Goal: Information Seeking & Learning: Find specific fact

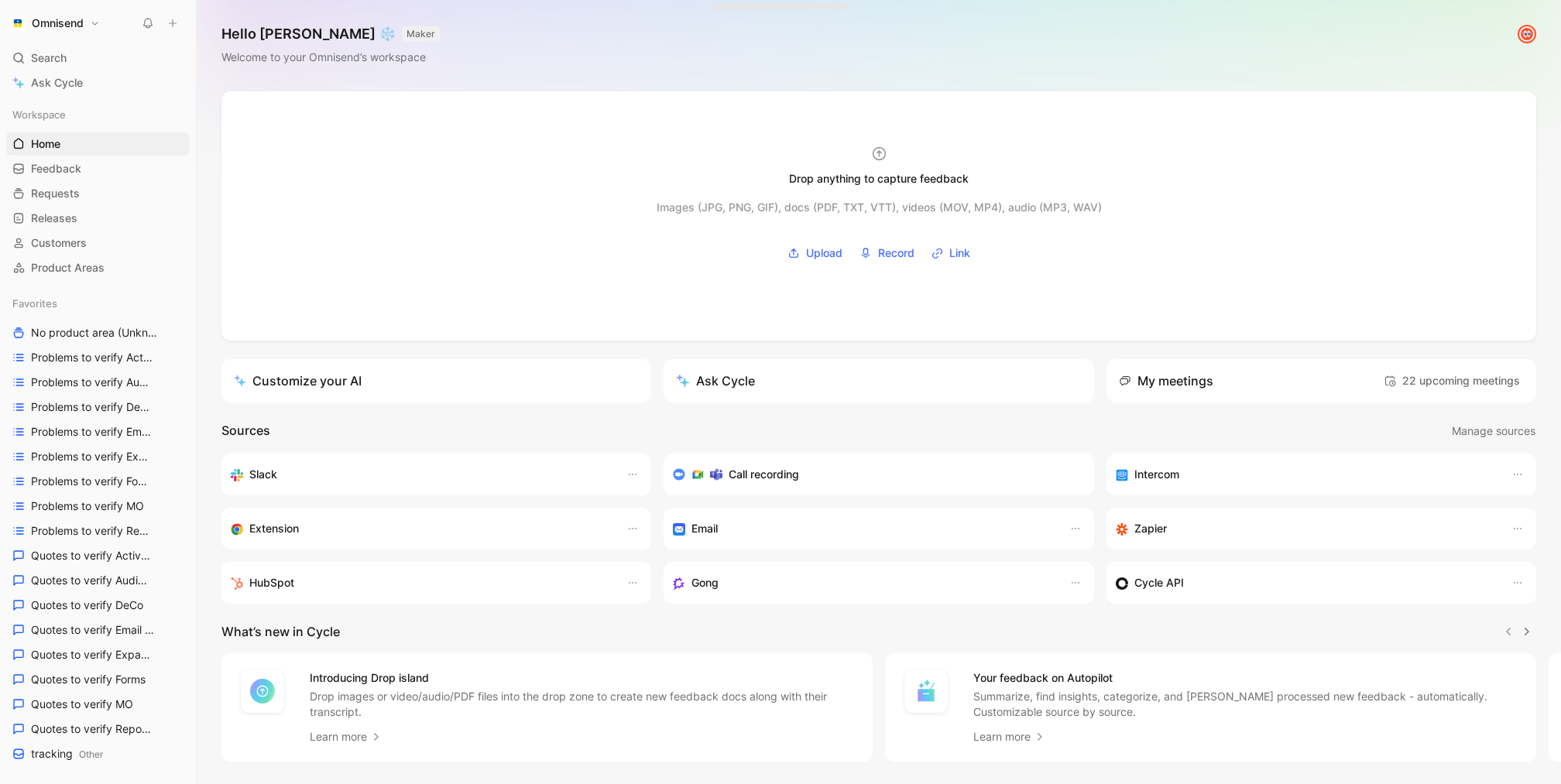
click at [89, 13] on button "Omnisend" at bounding box center [55, 23] width 98 height 21
click at [89, 147] on div "Workspace settings G then S" at bounding box center [106, 159] width 191 height 25
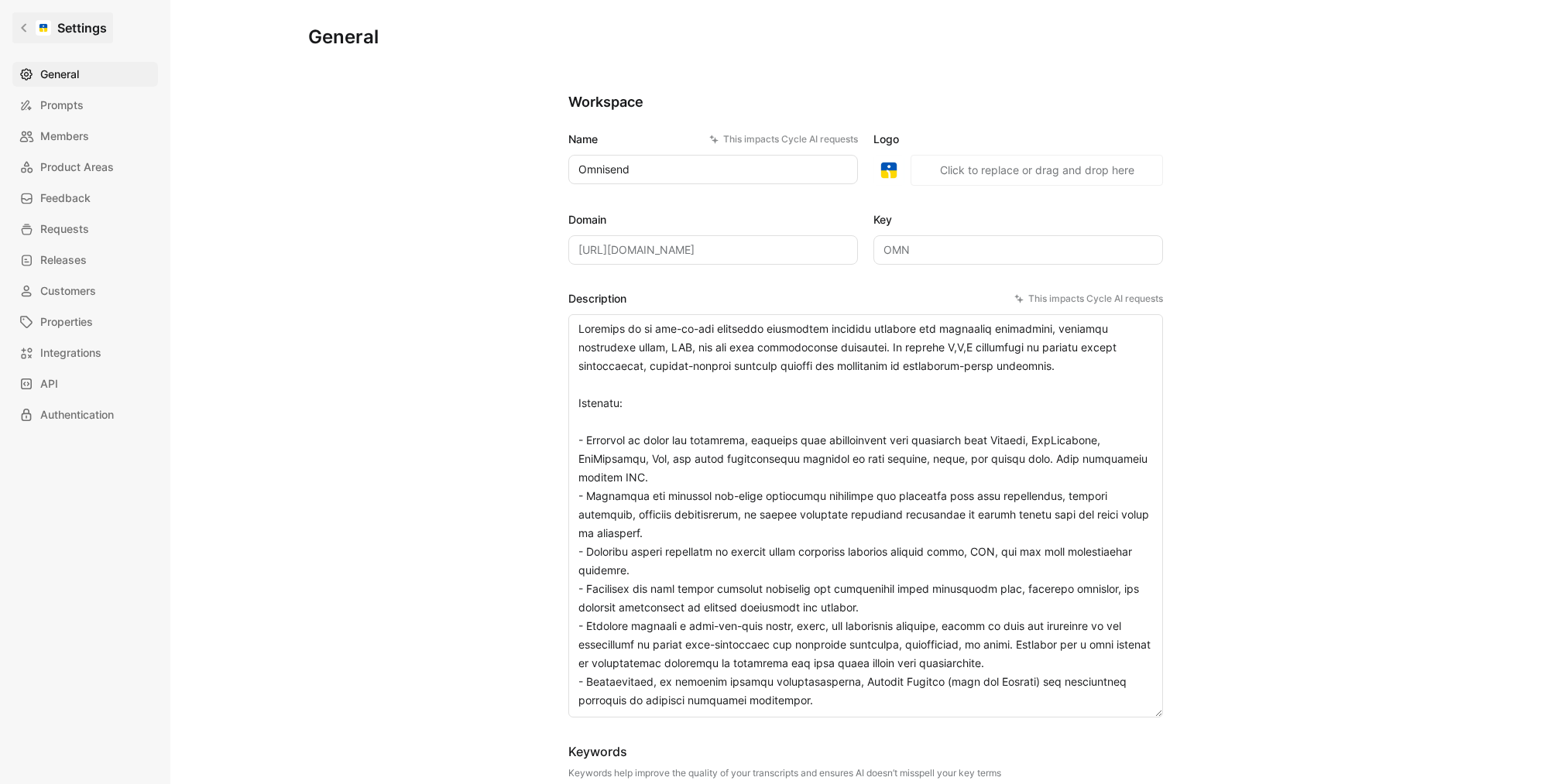
click at [81, 16] on link "Settings" at bounding box center [63, 28] width 100 height 31
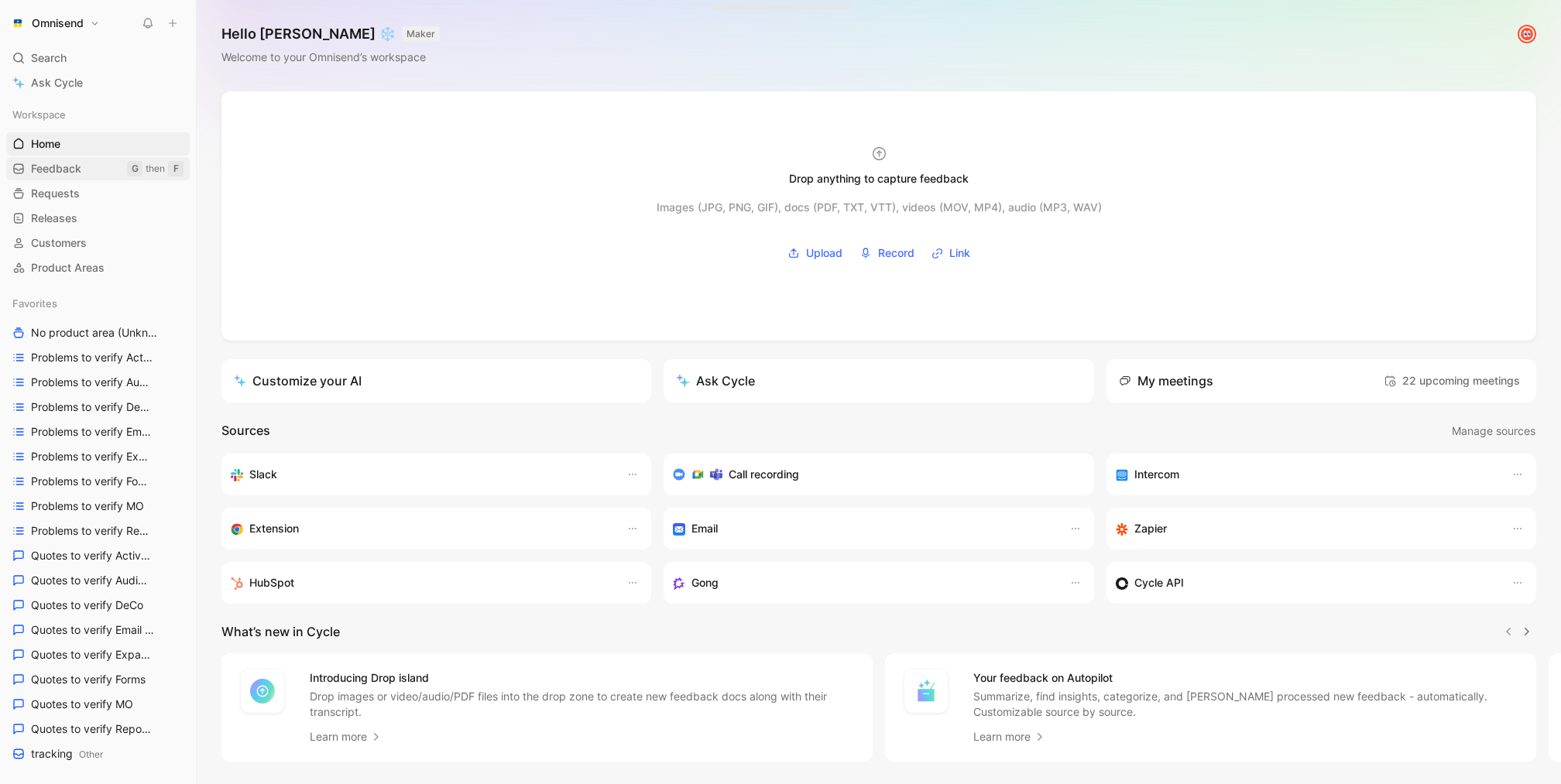
click at [89, 159] on link "Feedback G then F" at bounding box center [98, 169] width 184 height 23
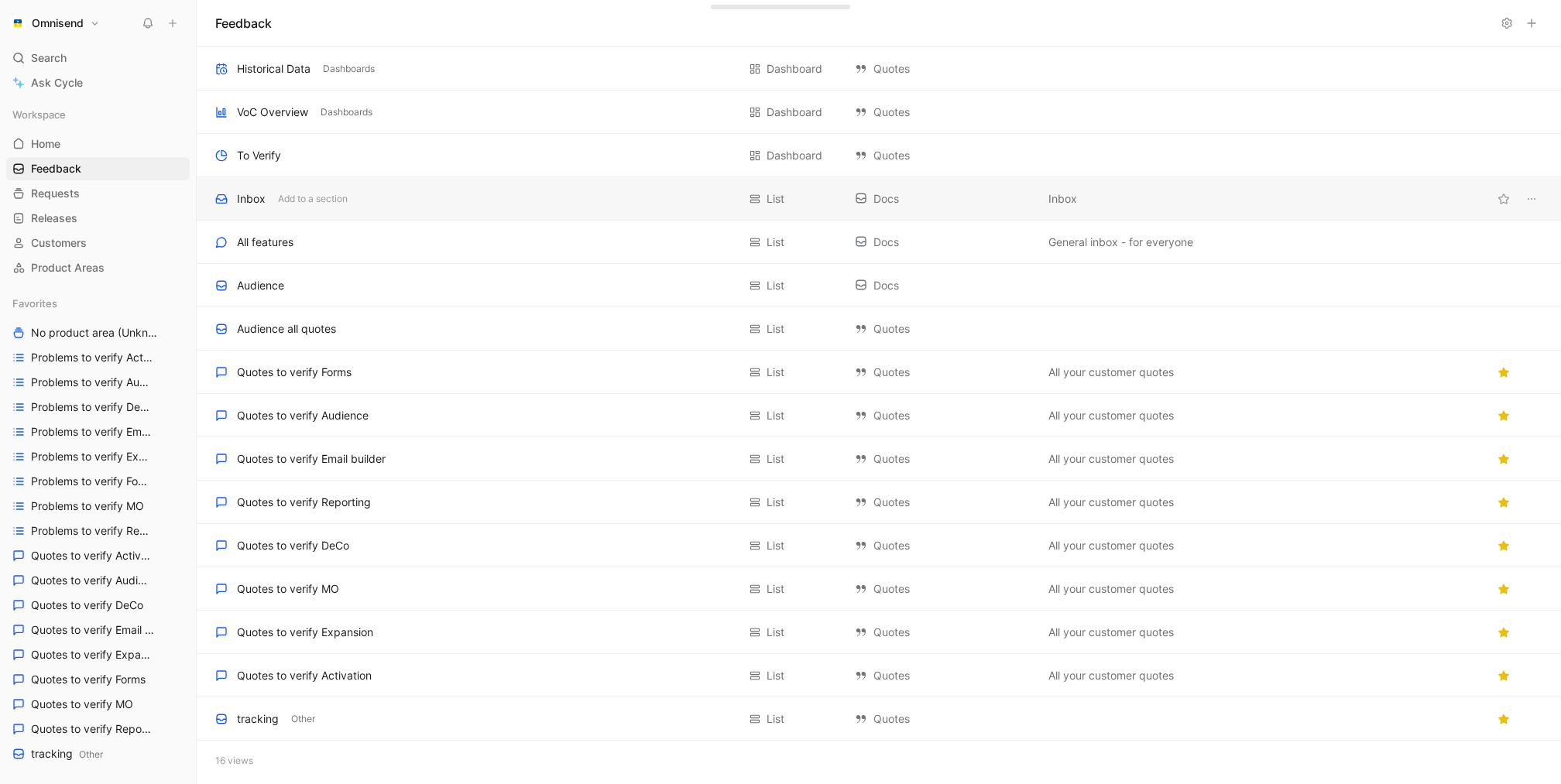
click at [508, 199] on div "Inbox Add to a section" at bounding box center [476, 199] width 522 height 19
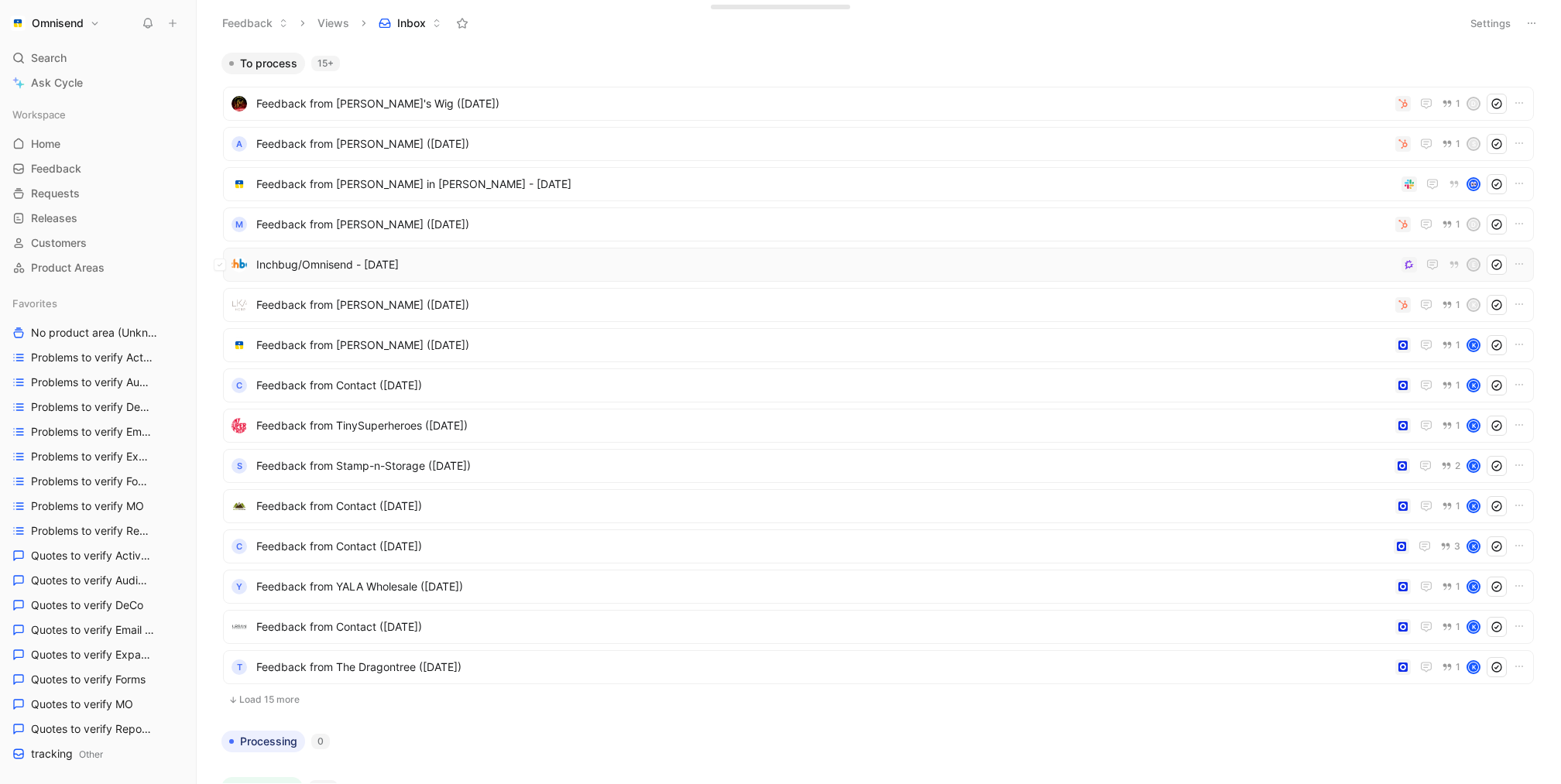
click at [637, 266] on span "Inchbug/Omnisend - [DATE]" at bounding box center [826, 265] width 1139 height 19
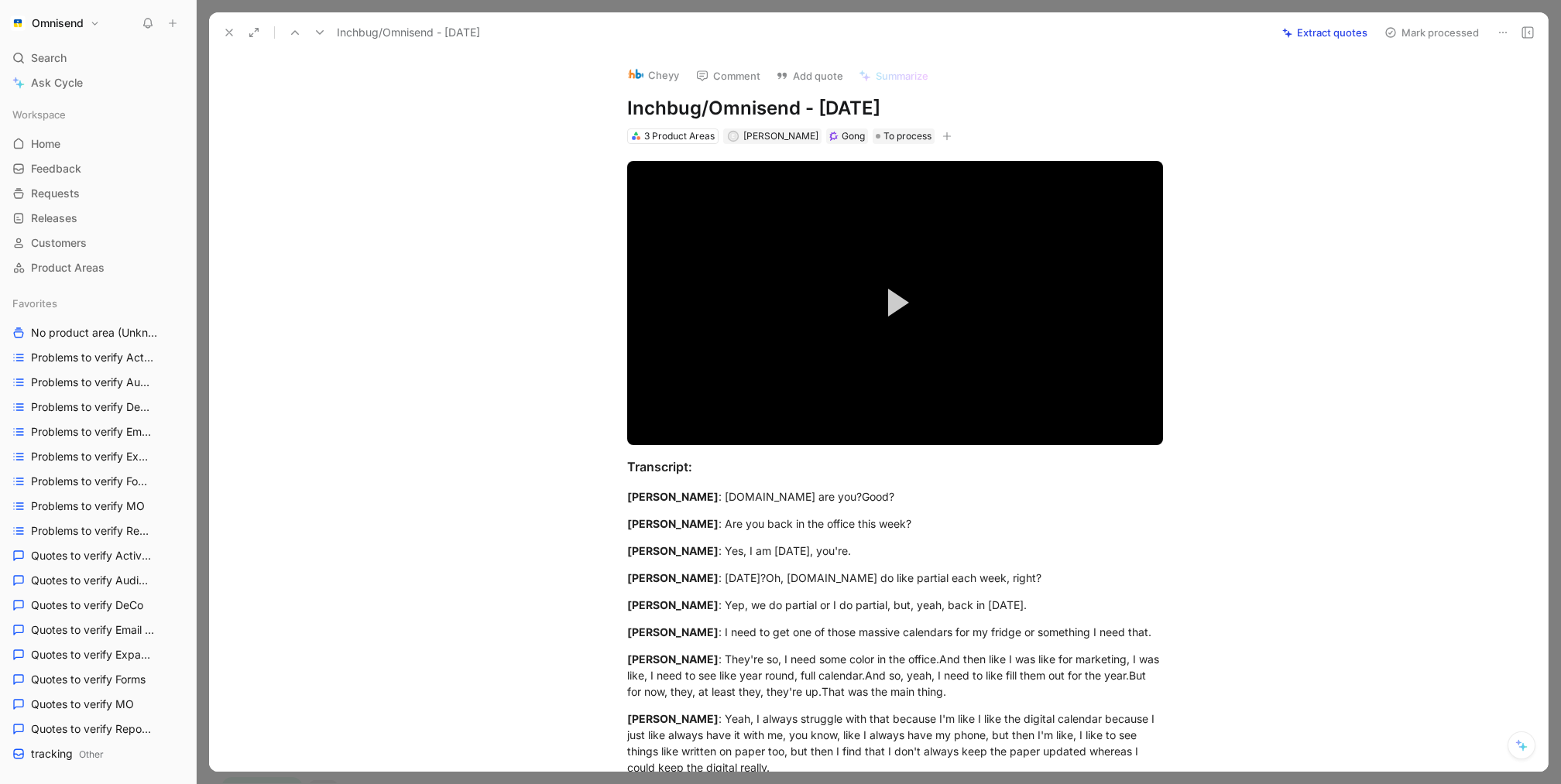
click at [229, 31] on icon at bounding box center [229, 32] width 13 height 13
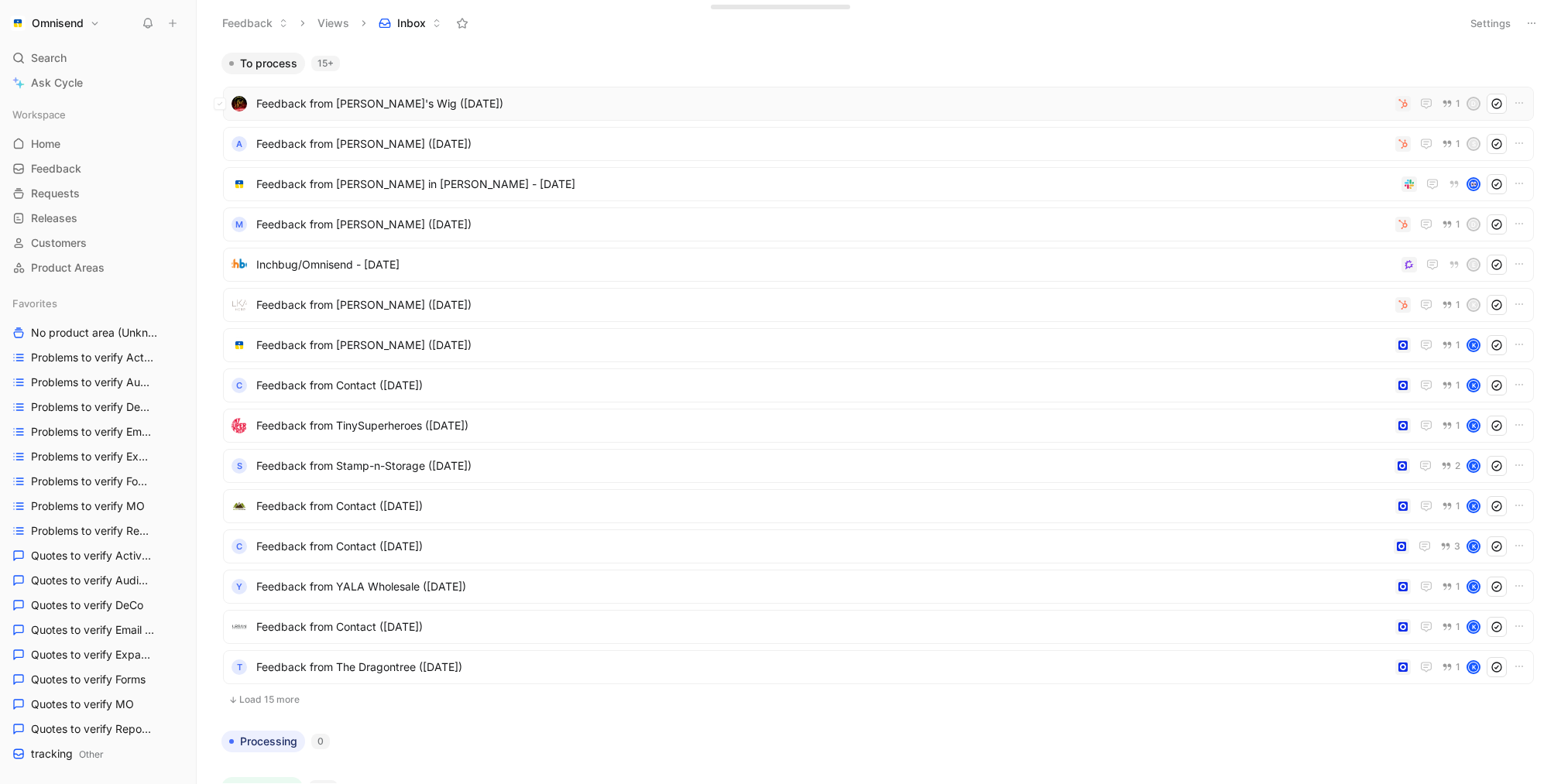
click at [861, 94] on div "Feedback from Jessie's Wig (Aug 19, 2025) 1 D" at bounding box center [878, 104] width 1300 height 20
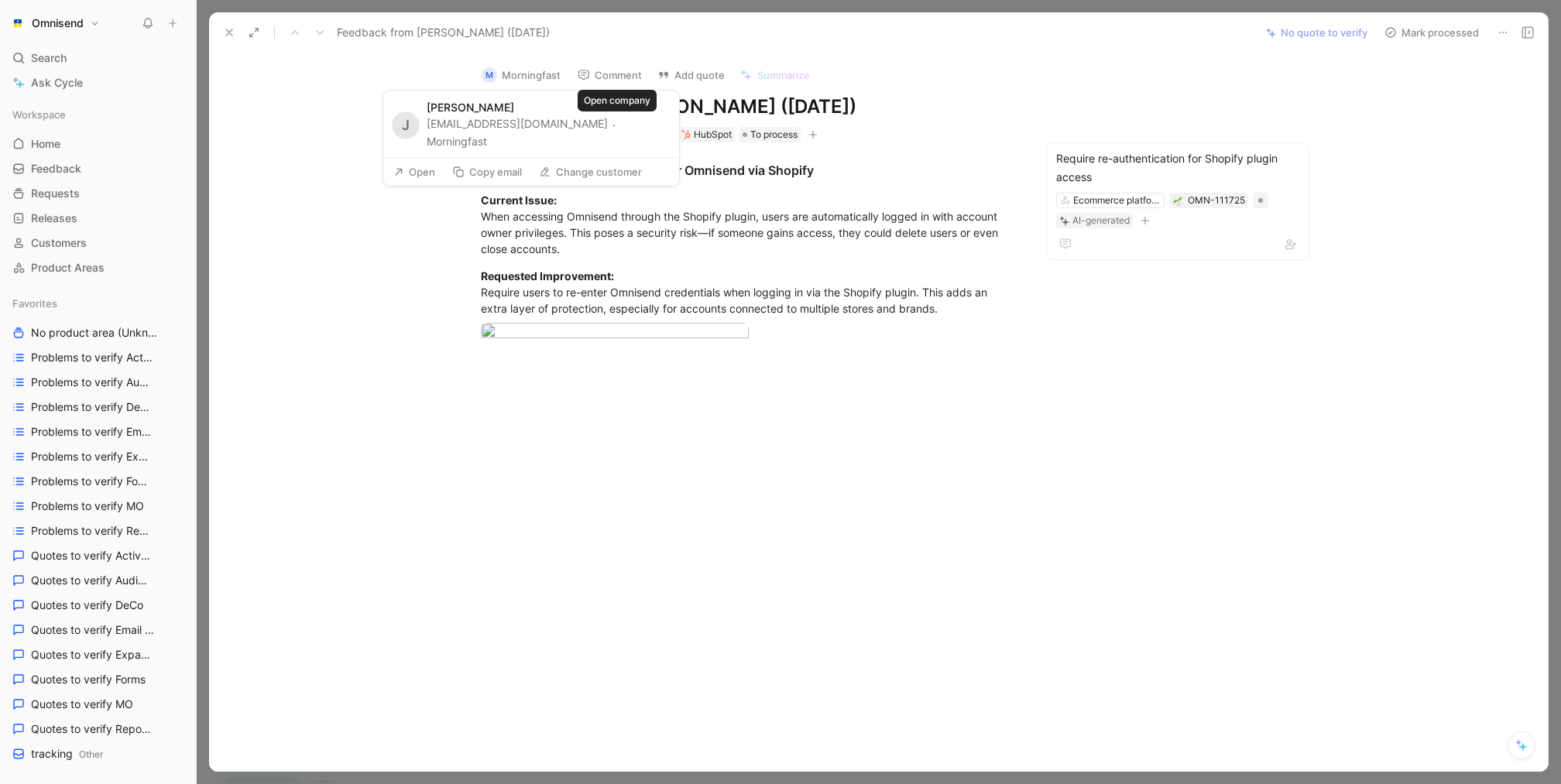
click at [487, 133] on button "Morningfast" at bounding box center [456, 142] width 60 height 19
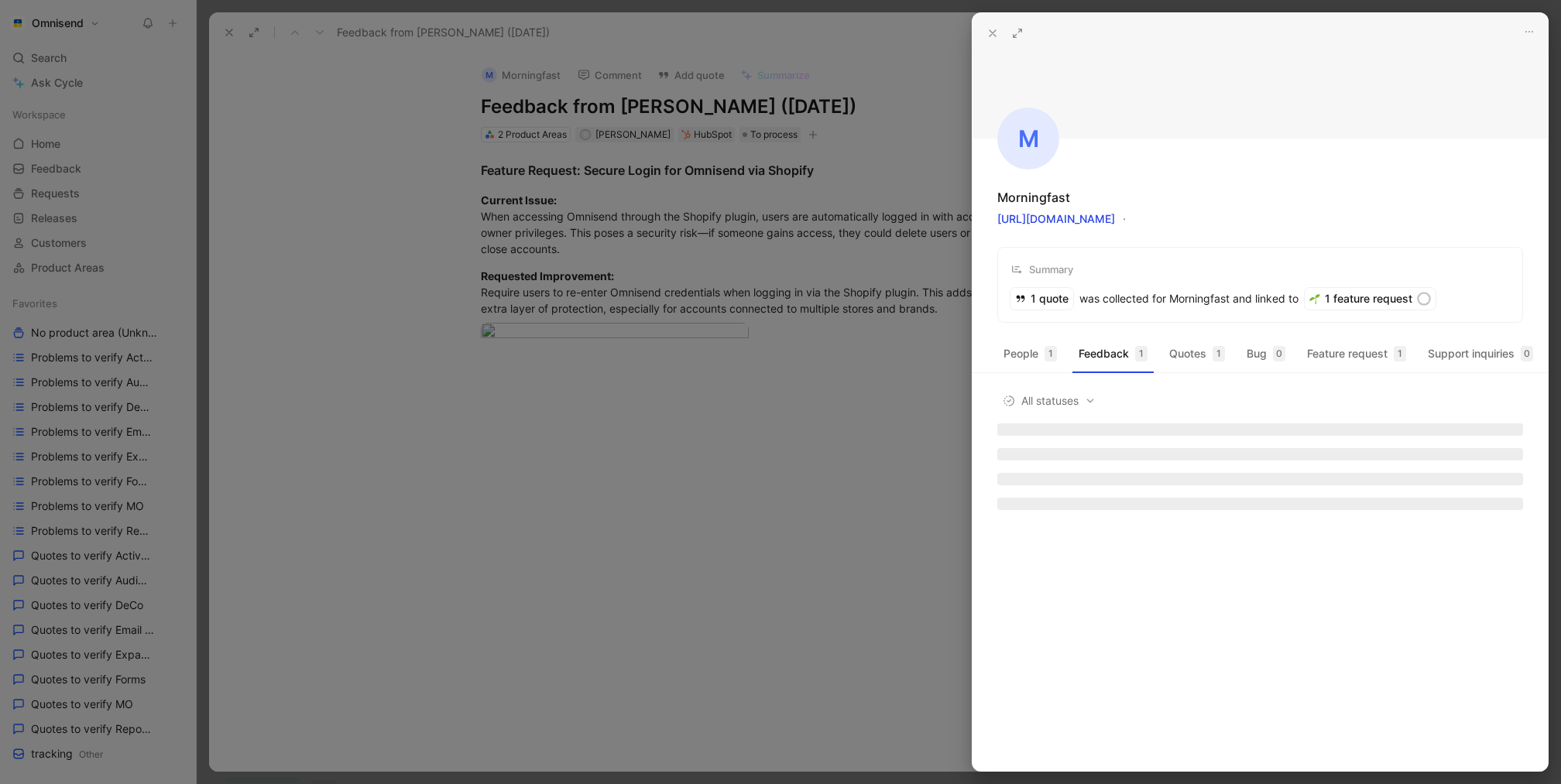
click at [887, 104] on div at bounding box center [780, 392] width 1561 height 784
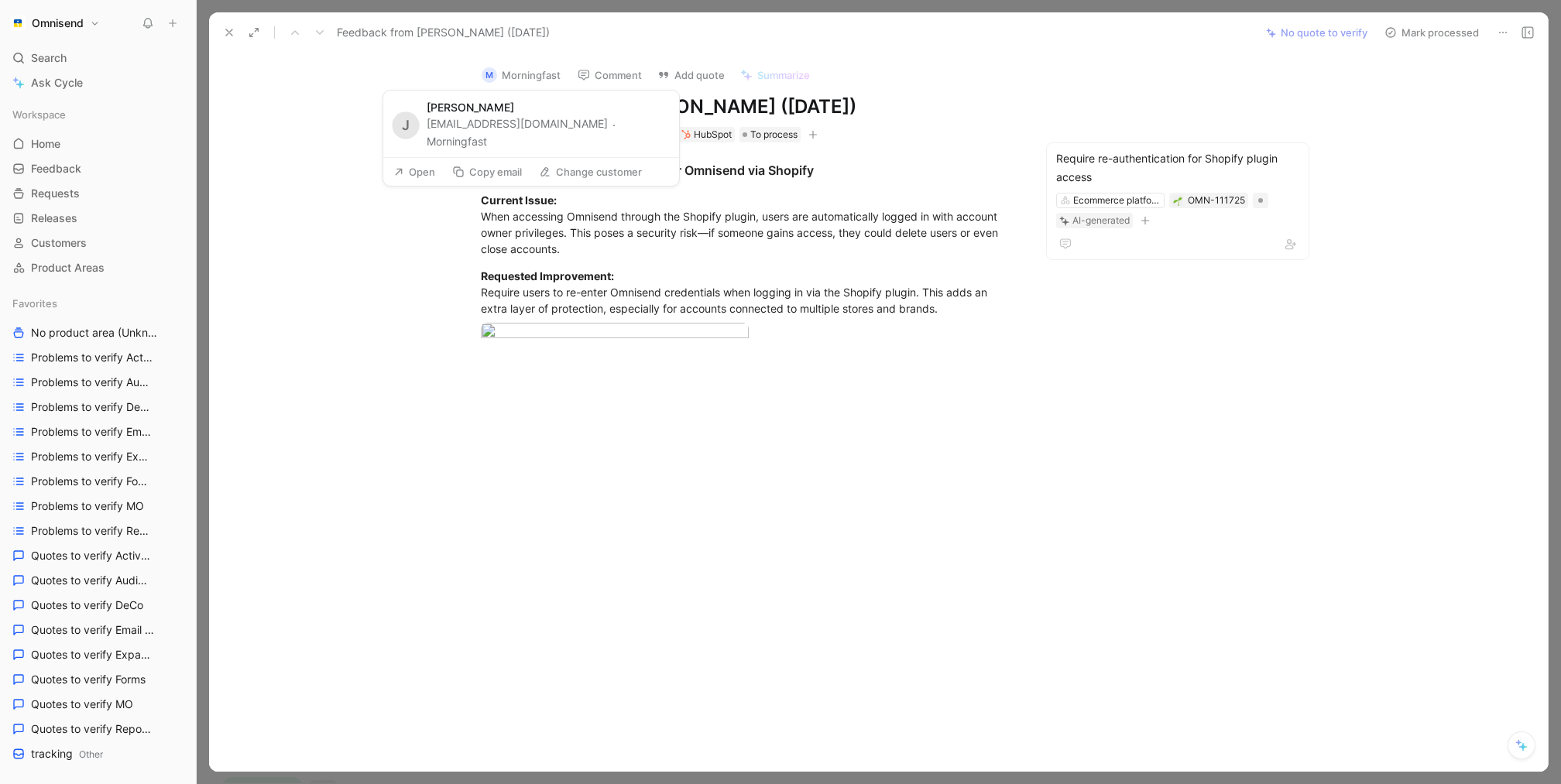
click at [438, 125] on div "[EMAIL_ADDRESS][DOMAIN_NAME] · Morningfast" at bounding box center [548, 133] width 244 height 35
click at [519, 134] on div "J [PERSON_NAME] [PERSON_NAME][EMAIL_ADDRESS][DOMAIN_NAME] · Morningfast" at bounding box center [531, 123] width 296 height 66
drag, startPoint x: 576, startPoint y: 127, endPoint x: 429, endPoint y: 130, distance: 147.0
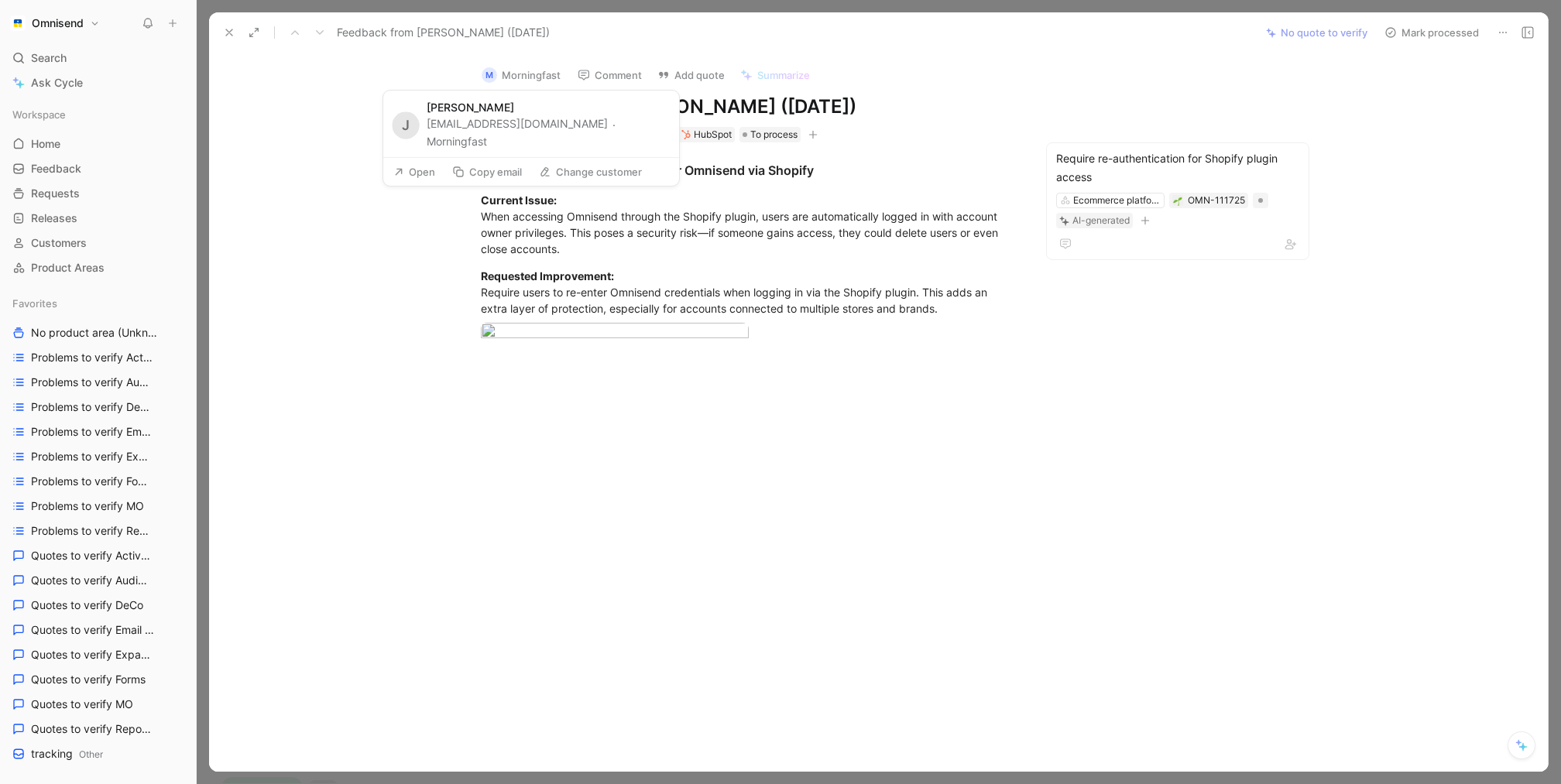
click at [429, 130] on div "[EMAIL_ADDRESS][DOMAIN_NAME] · Morningfast" at bounding box center [548, 133] width 244 height 35
copy div "[EMAIL_ADDRESS][DOMAIN_NAME]"
click at [226, 25] on button at bounding box center [228, 31] width 21 height 21
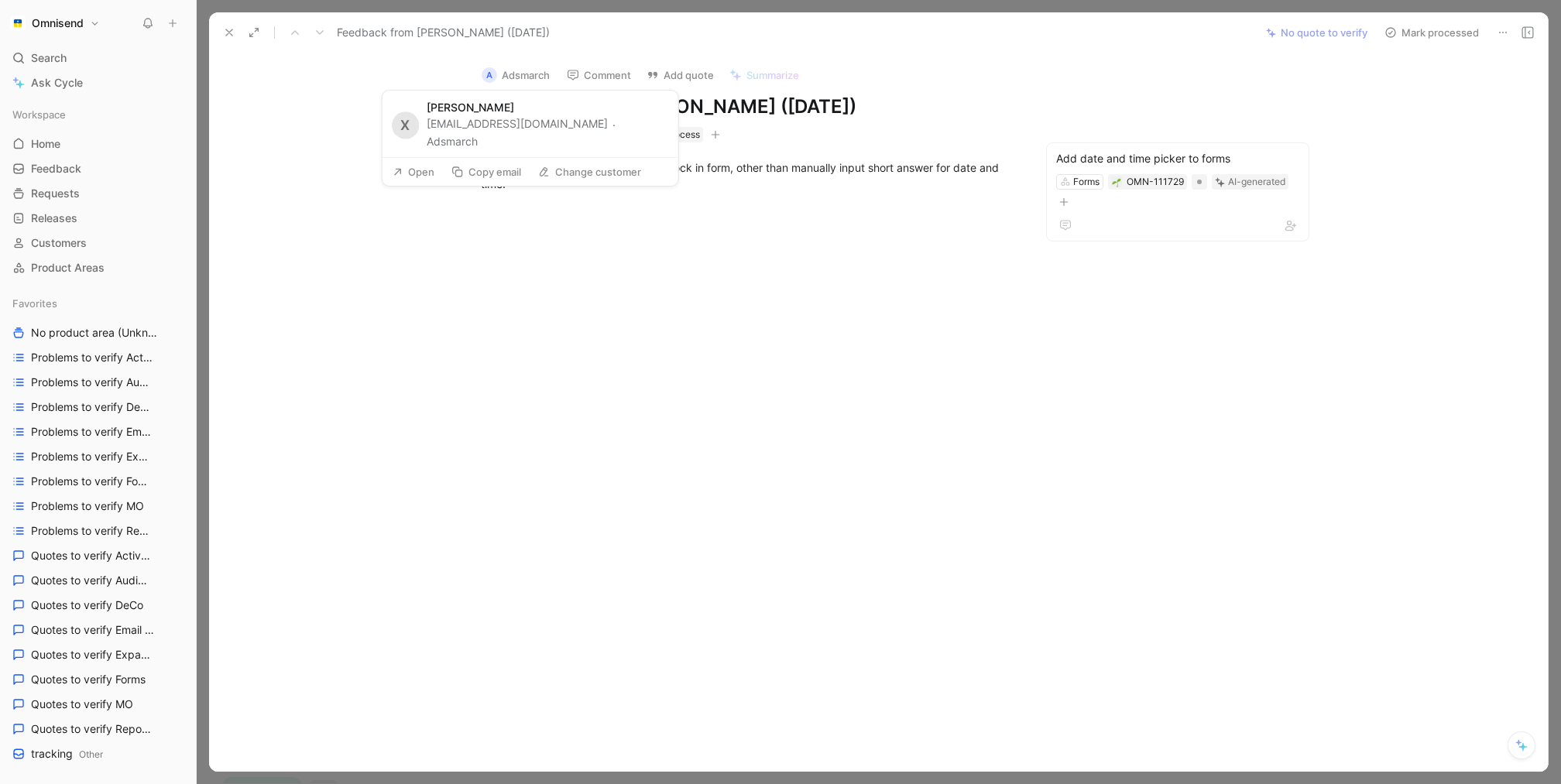
click at [478, 133] on button "Adsmarch" at bounding box center [452, 142] width 51 height 19
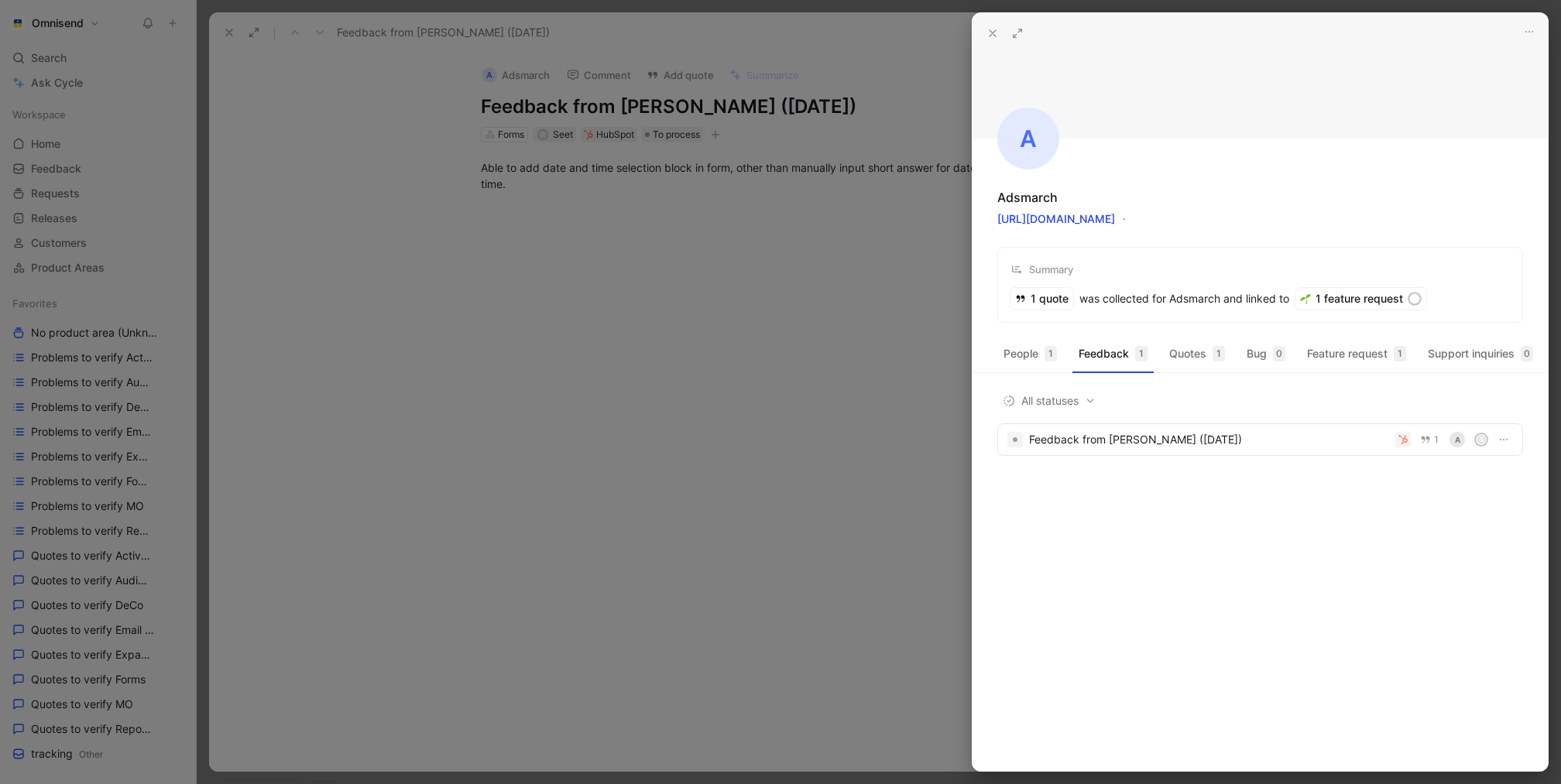
click at [614, 379] on div at bounding box center [780, 392] width 1561 height 784
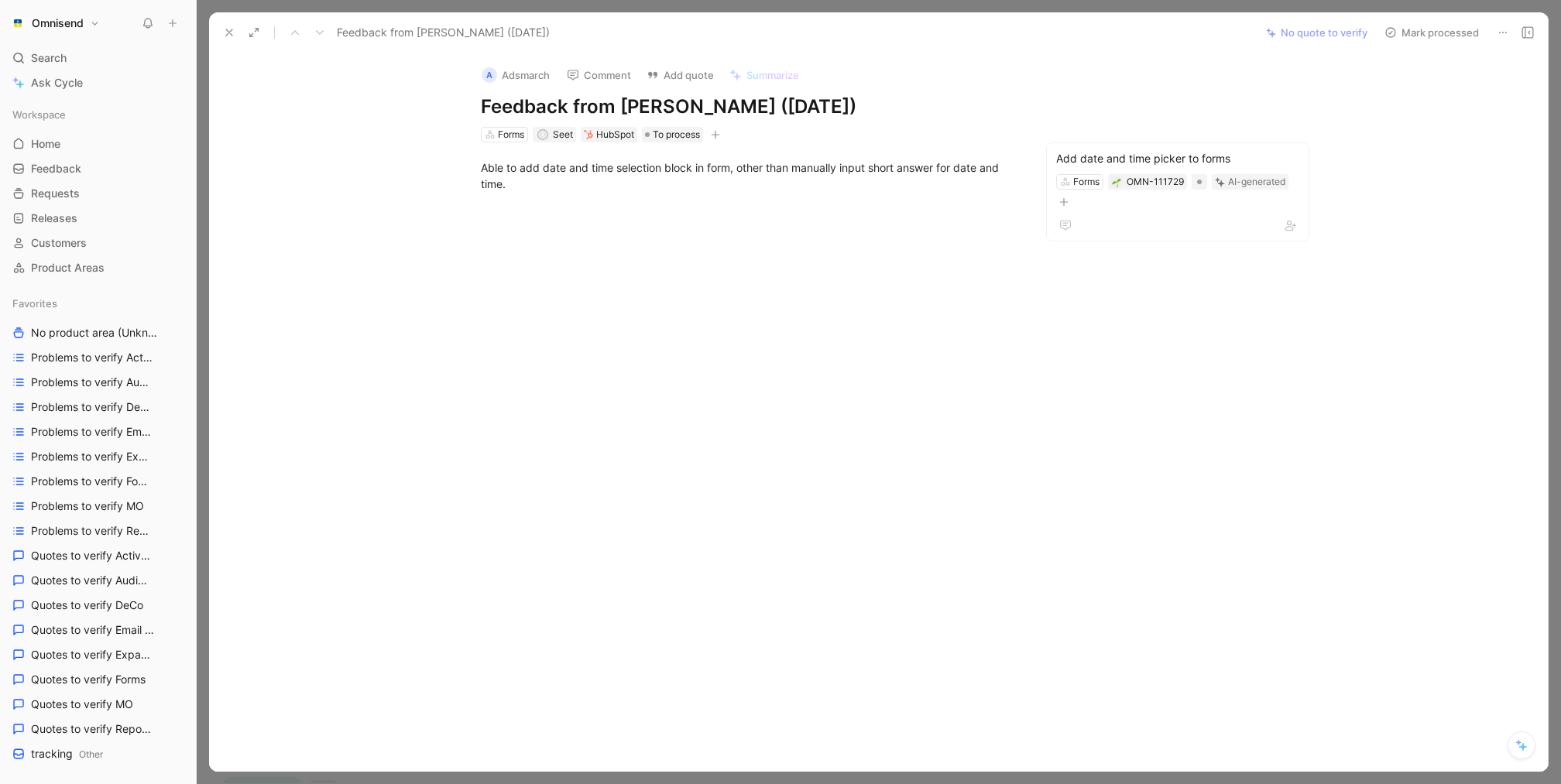
click at [228, 36] on icon at bounding box center [229, 32] width 13 height 13
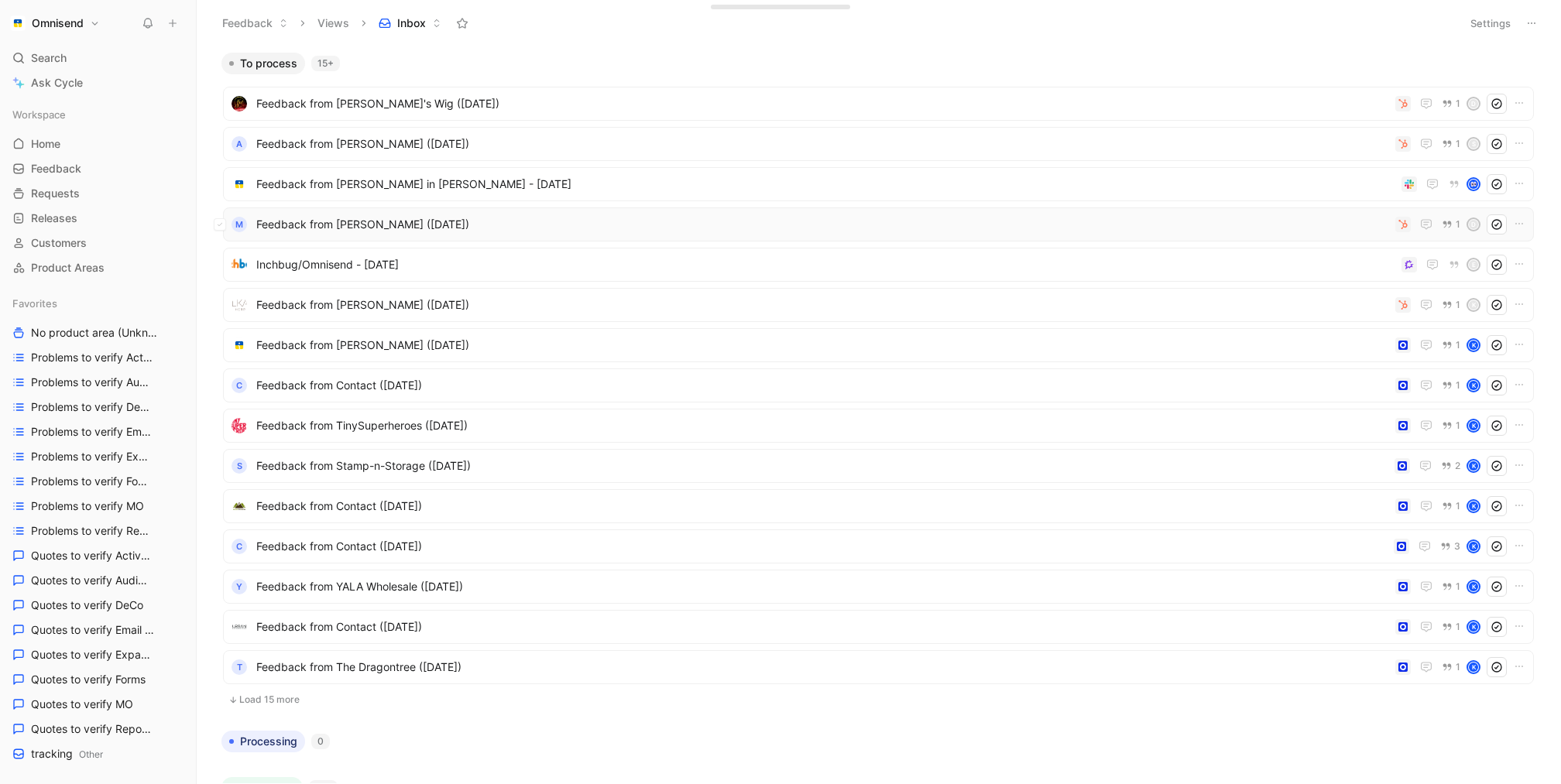
click at [339, 220] on span "Feedback from [PERSON_NAME] ([DATE])" at bounding box center [823, 225] width 1133 height 19
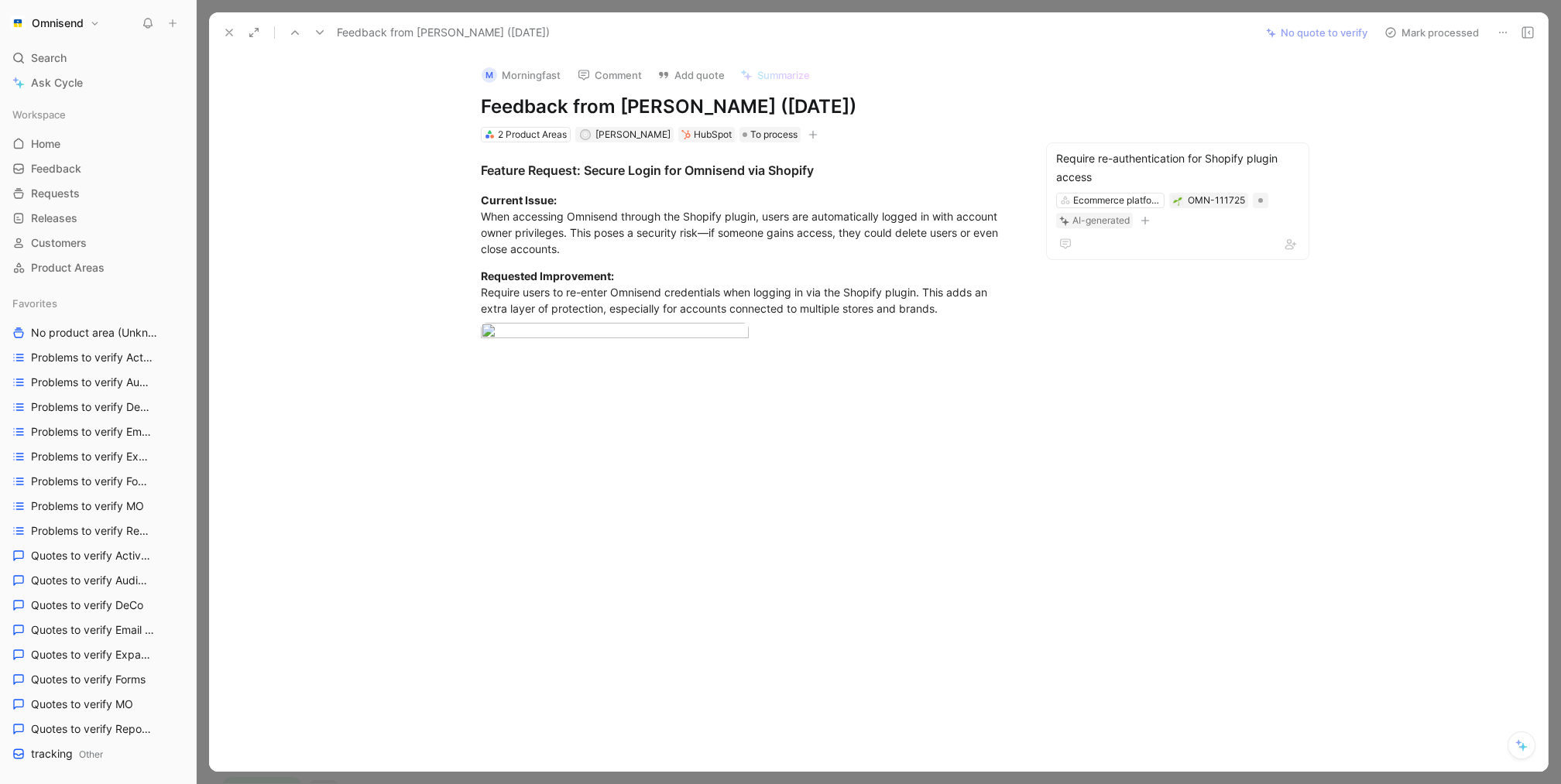
click at [221, 29] on button at bounding box center [228, 31] width 21 height 21
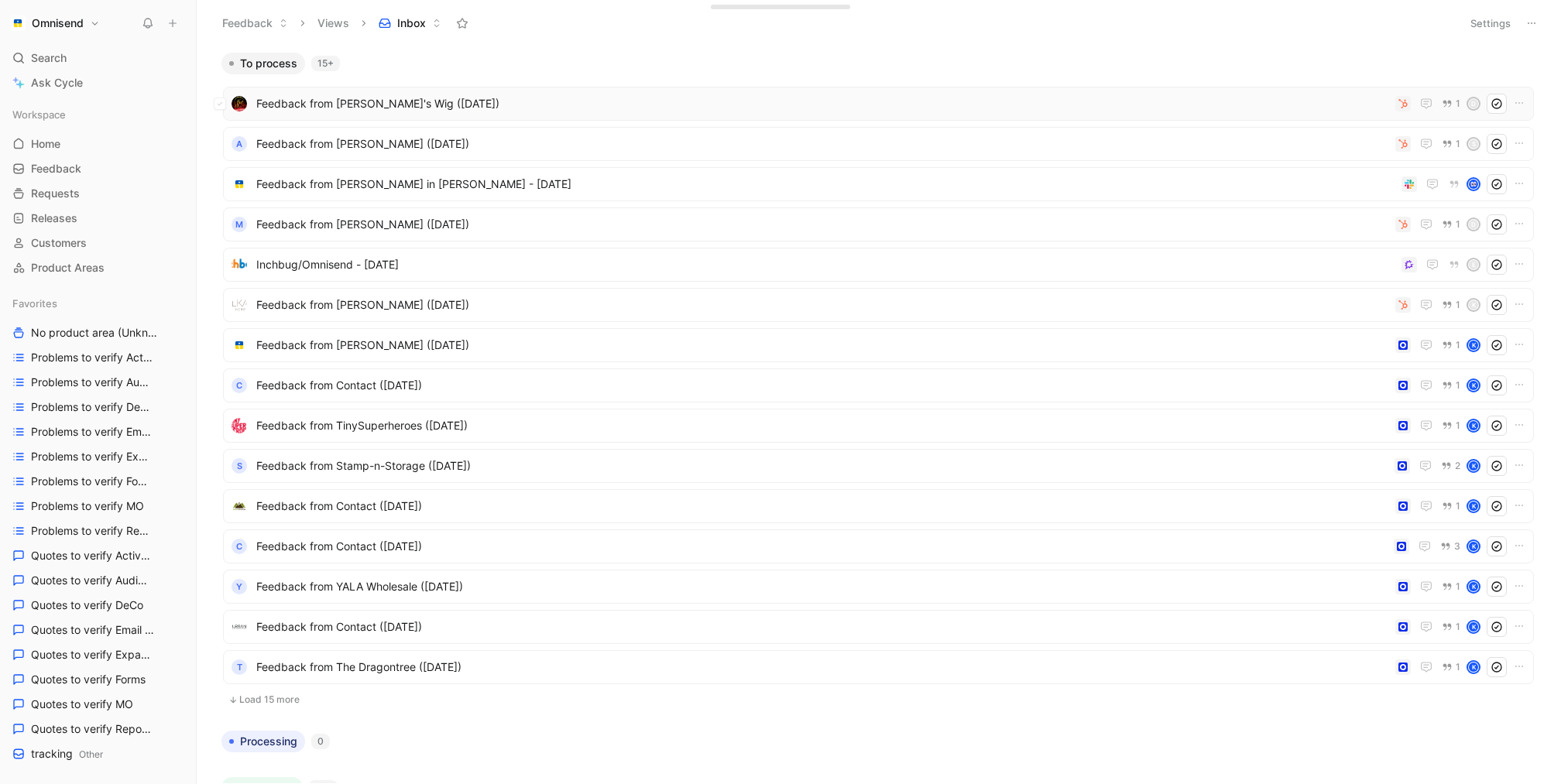
click at [509, 94] on span "Feedback from [PERSON_NAME]'s Wig ([DATE])" at bounding box center [823, 104] width 1133 height 19
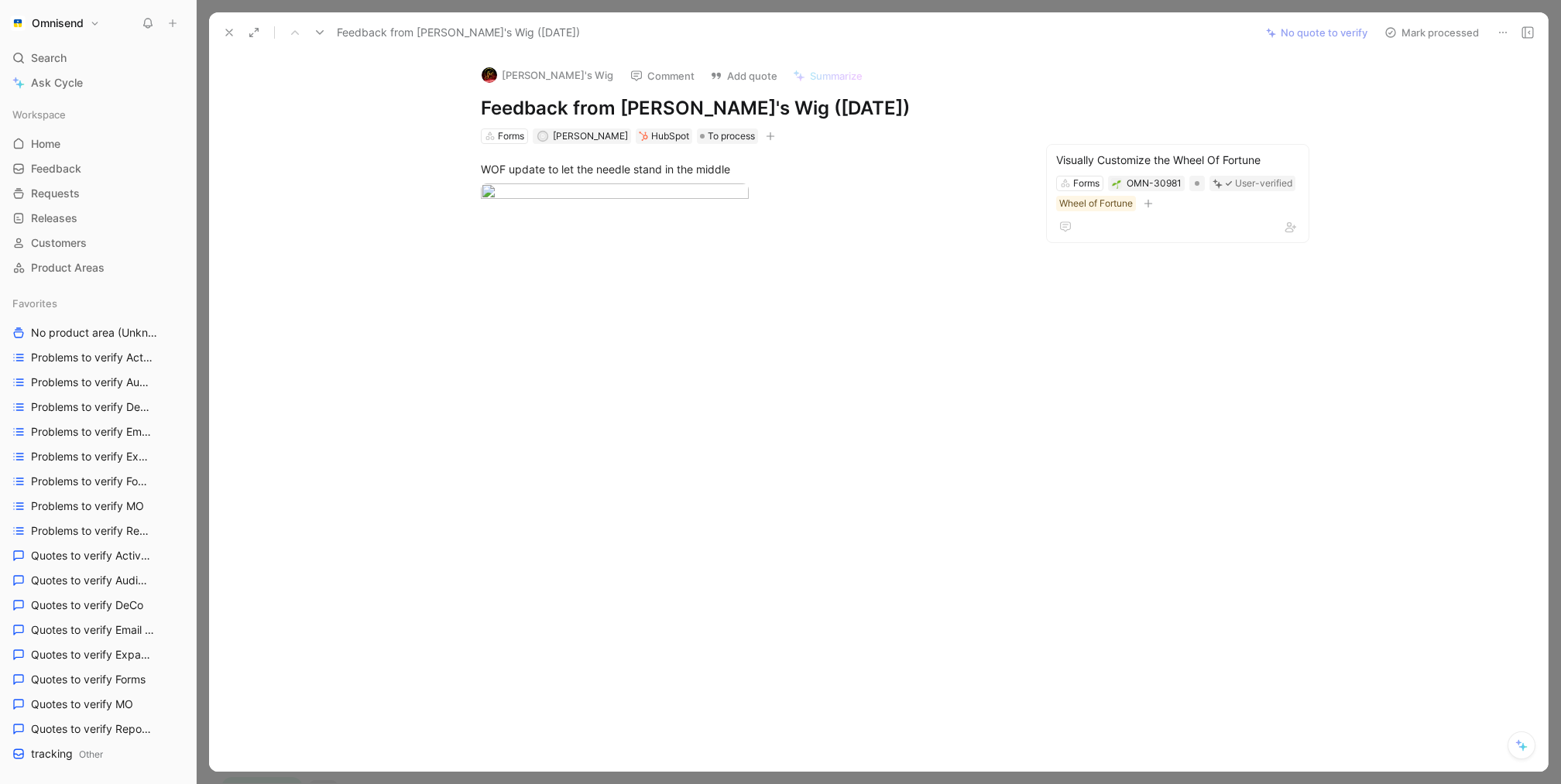
click at [227, 30] on icon at bounding box center [229, 32] width 13 height 13
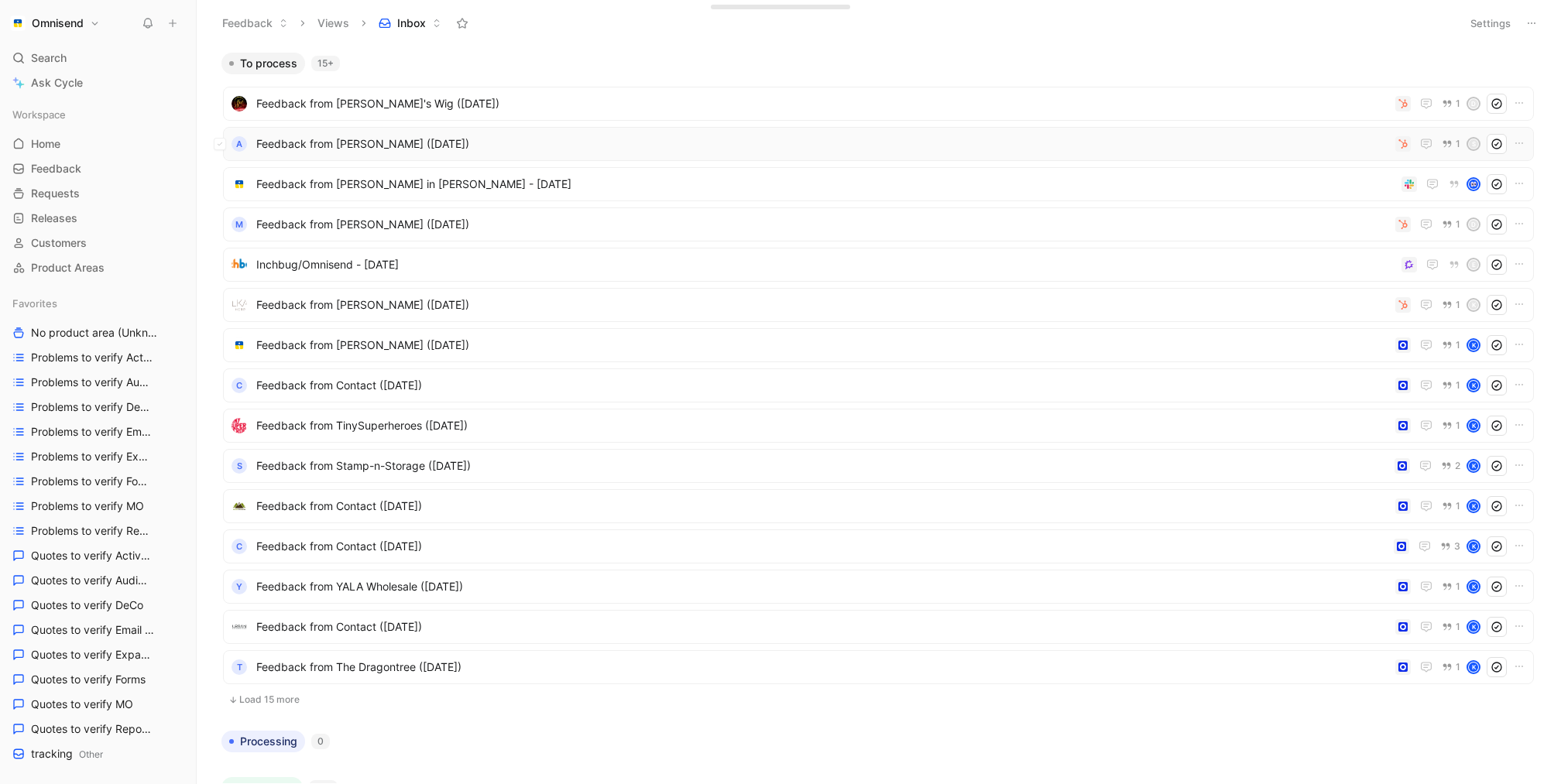
click at [475, 144] on span "Feedback from [PERSON_NAME] ([DATE])" at bounding box center [823, 144] width 1133 height 19
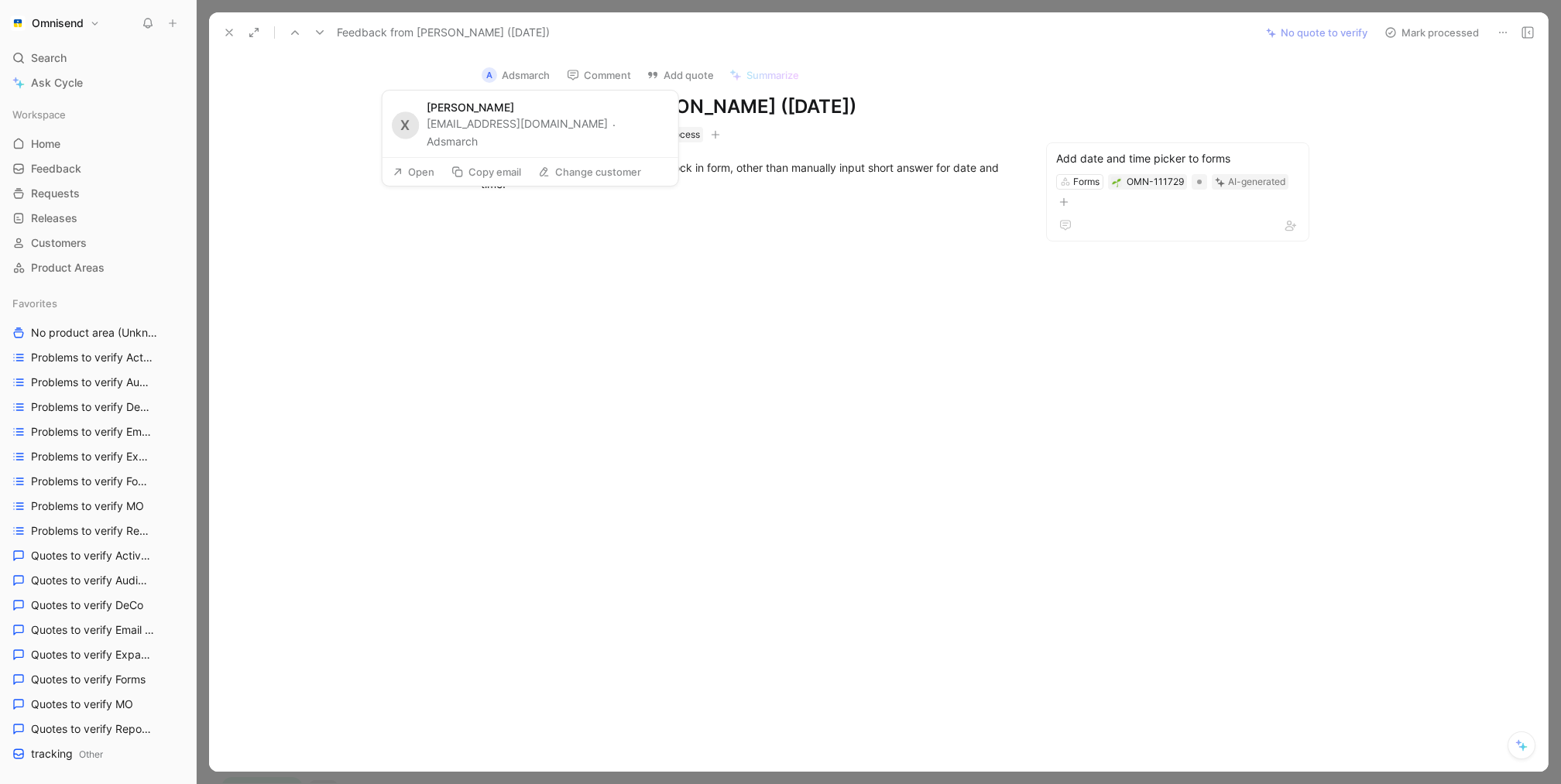
click at [508, 124] on div "xueyi@adsmarch.com · Adsmarch" at bounding box center [548, 133] width 242 height 35
copy div "xueyi@adsmarch.com · Adsmarch"
click at [508, 124] on div "xueyi@adsmarch.com · Adsmarch" at bounding box center [548, 133] width 242 height 35
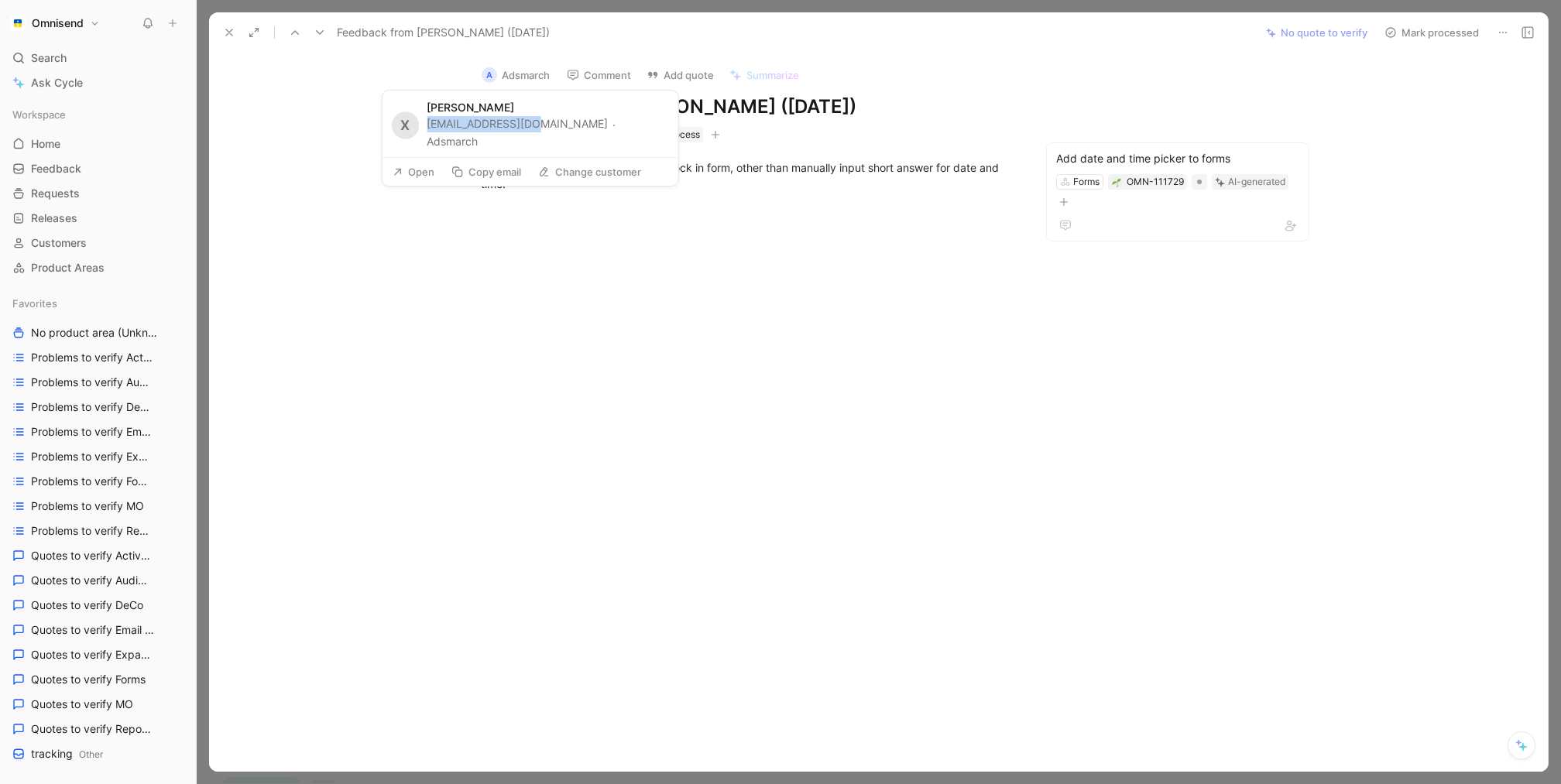
drag, startPoint x: 428, startPoint y: 124, endPoint x: 542, endPoint y: 124, distance: 114.0
click at [542, 124] on div "xueyi@adsmarch.com · Adsmarch" at bounding box center [548, 133] width 242 height 35
copy div "xueyi@adsmarch.com"
click at [227, 31] on icon at bounding box center [229, 32] width 13 height 13
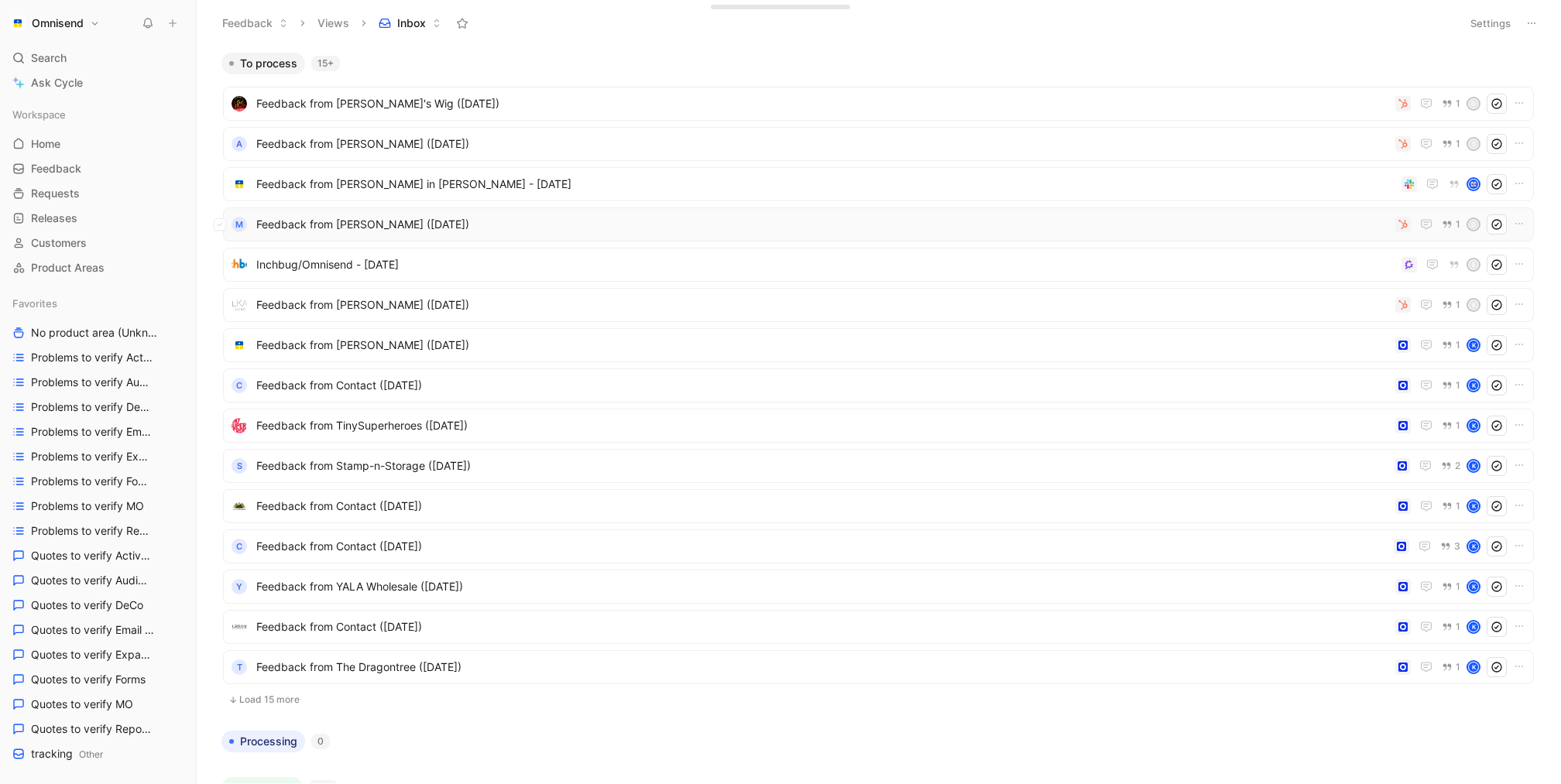
click at [571, 220] on span "Feedback from Jack lubin (Aug 19, 2025)" at bounding box center [823, 225] width 1133 height 19
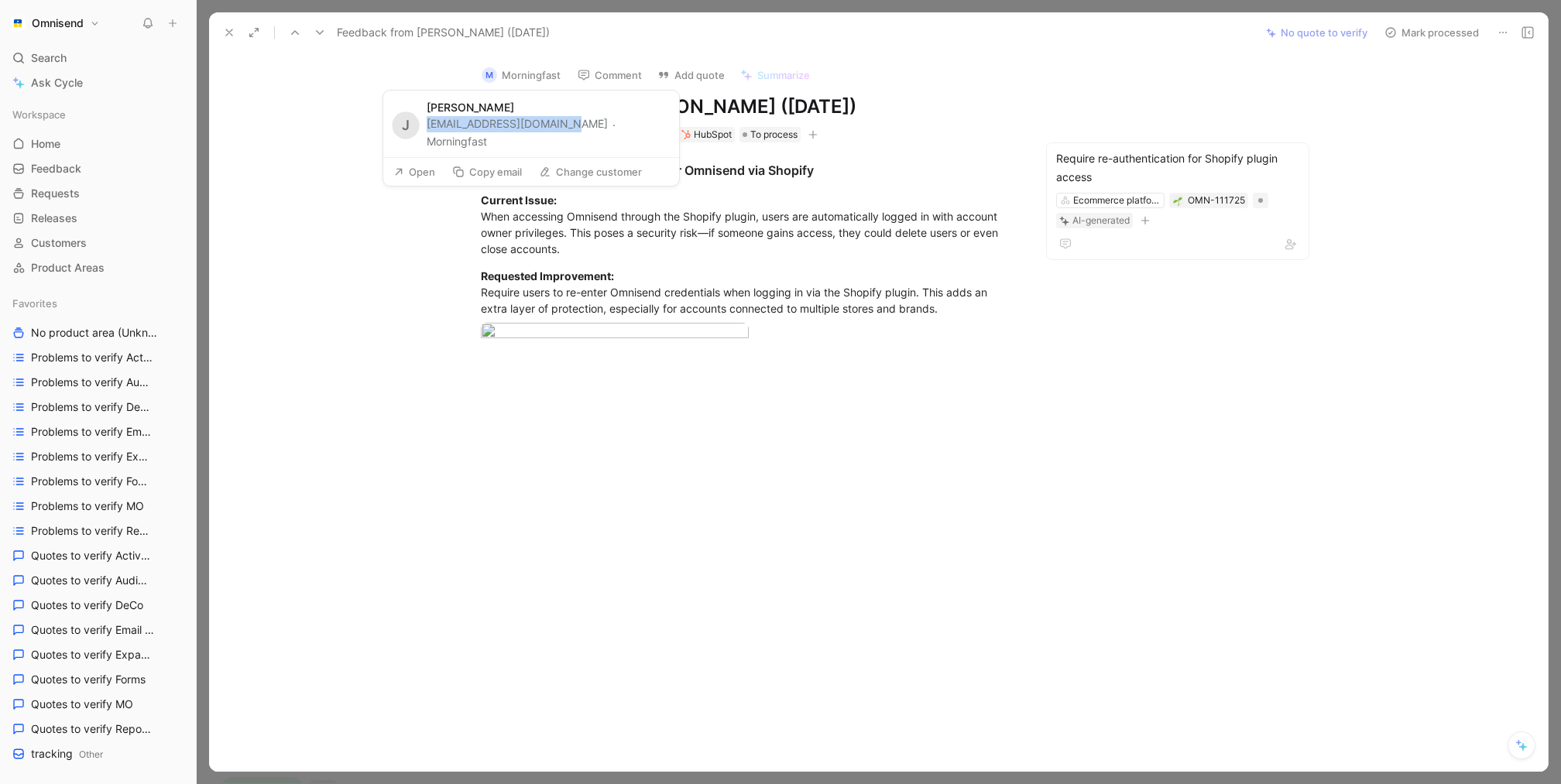
drag, startPoint x: 571, startPoint y: 123, endPoint x: 429, endPoint y: 121, distance: 142.0
click at [429, 121] on div "shenghao@morningfast.com · Morningfast" at bounding box center [548, 133] width 244 height 35
copy div "shenghao@morningfast.com"
click at [226, 26] on icon at bounding box center [229, 32] width 13 height 13
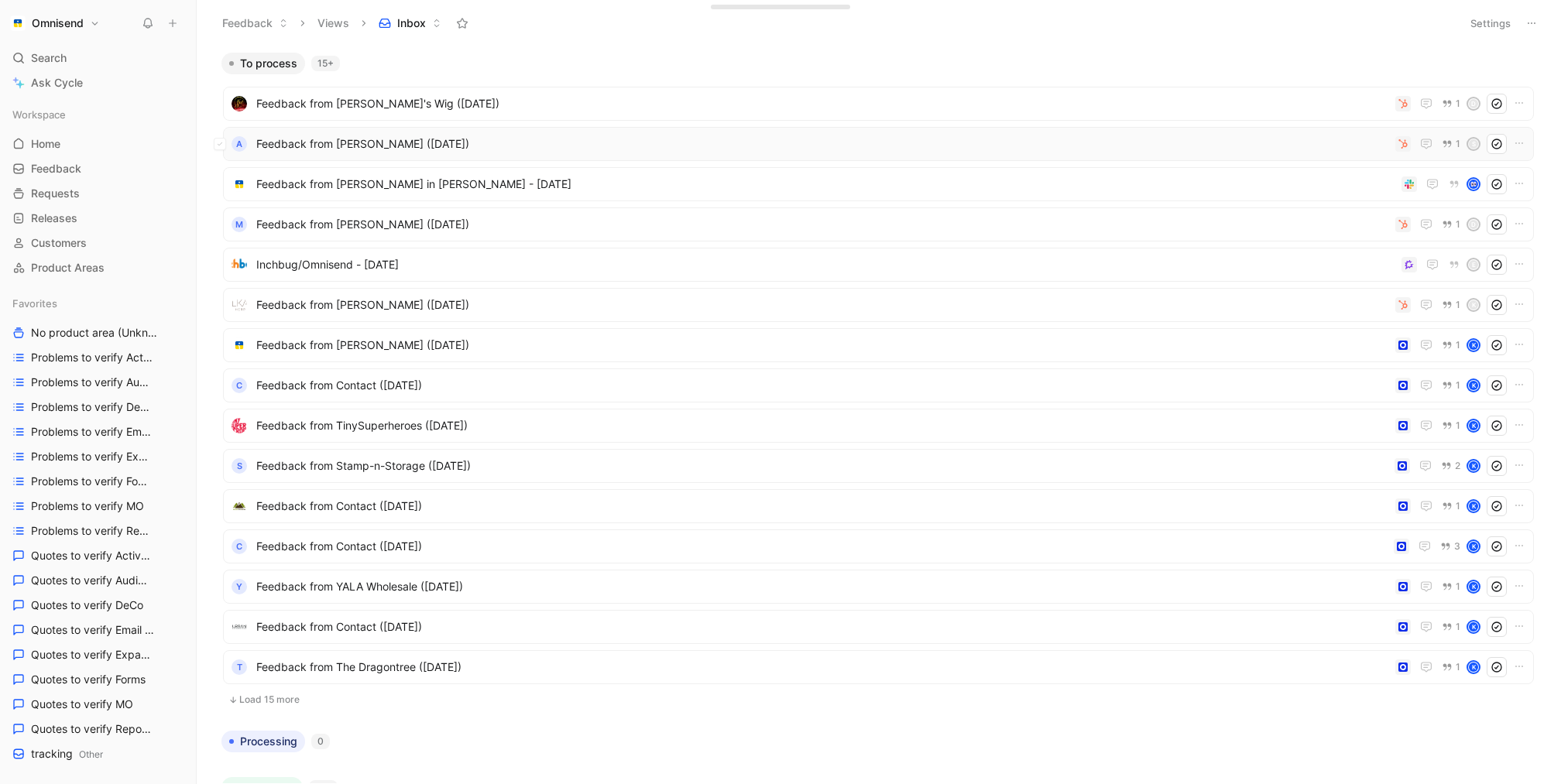
click at [479, 152] on span "Feedback from xue yi (Aug 19, 2025)" at bounding box center [823, 144] width 1133 height 19
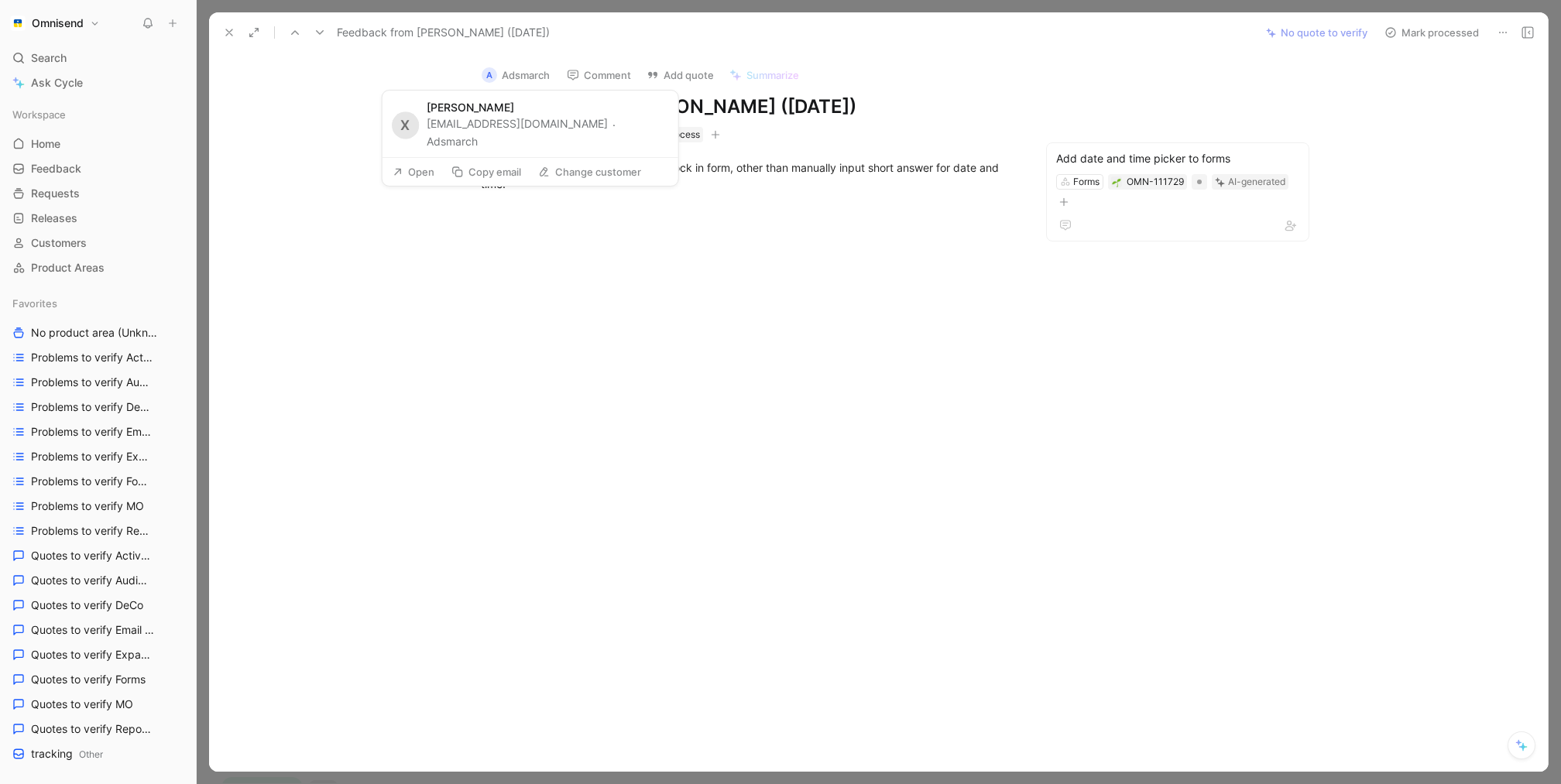
click at [532, 72] on button "A Adsmarch" at bounding box center [515, 75] width 82 height 23
click at [583, 161] on button "Change customer" at bounding box center [589, 171] width 117 height 21
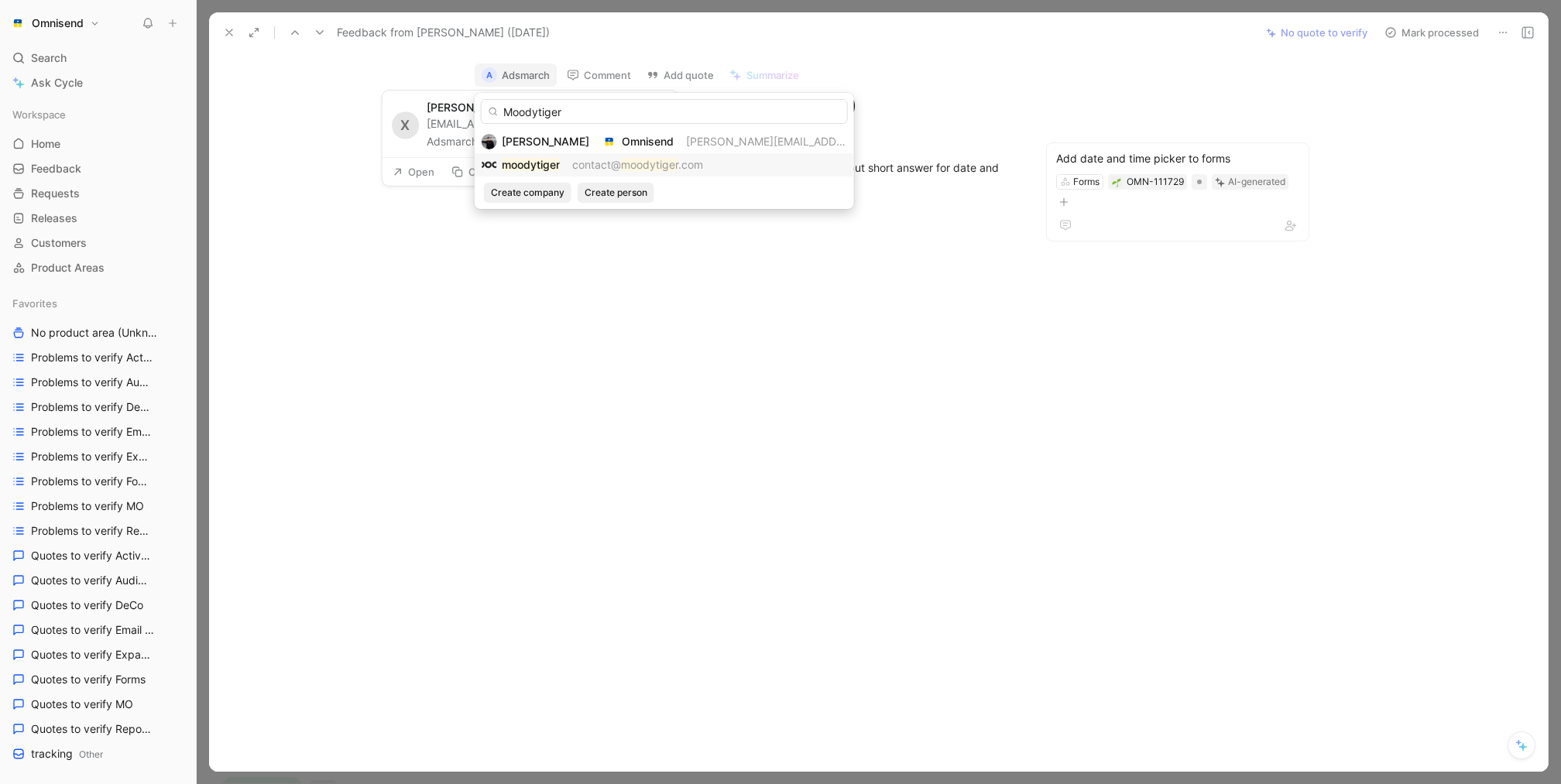
type input "Moodytiger"
click at [558, 168] on mark "moodytiger" at bounding box center [531, 164] width 58 height 13
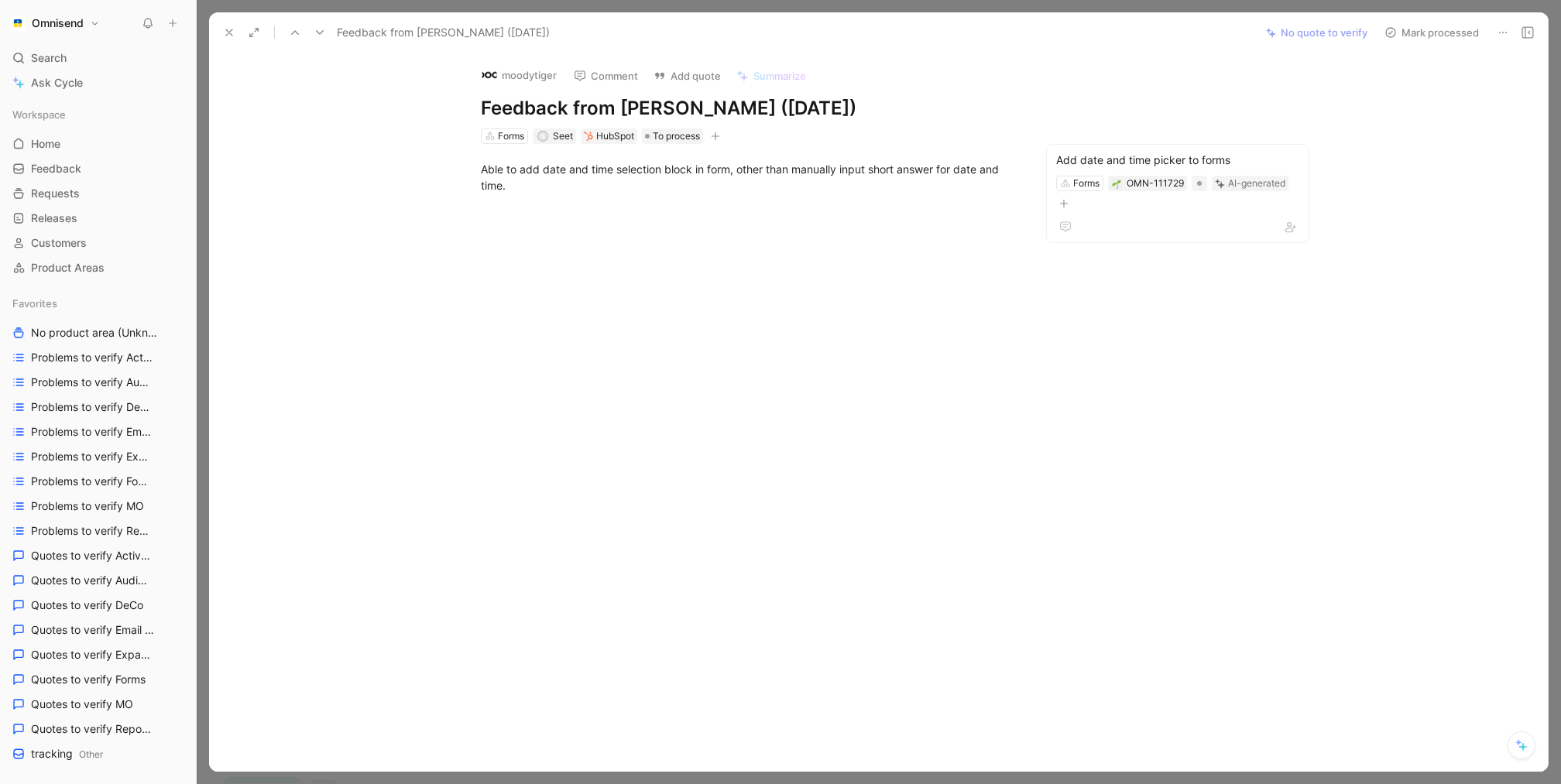
click at [230, 33] on icon at bounding box center [229, 32] width 13 height 13
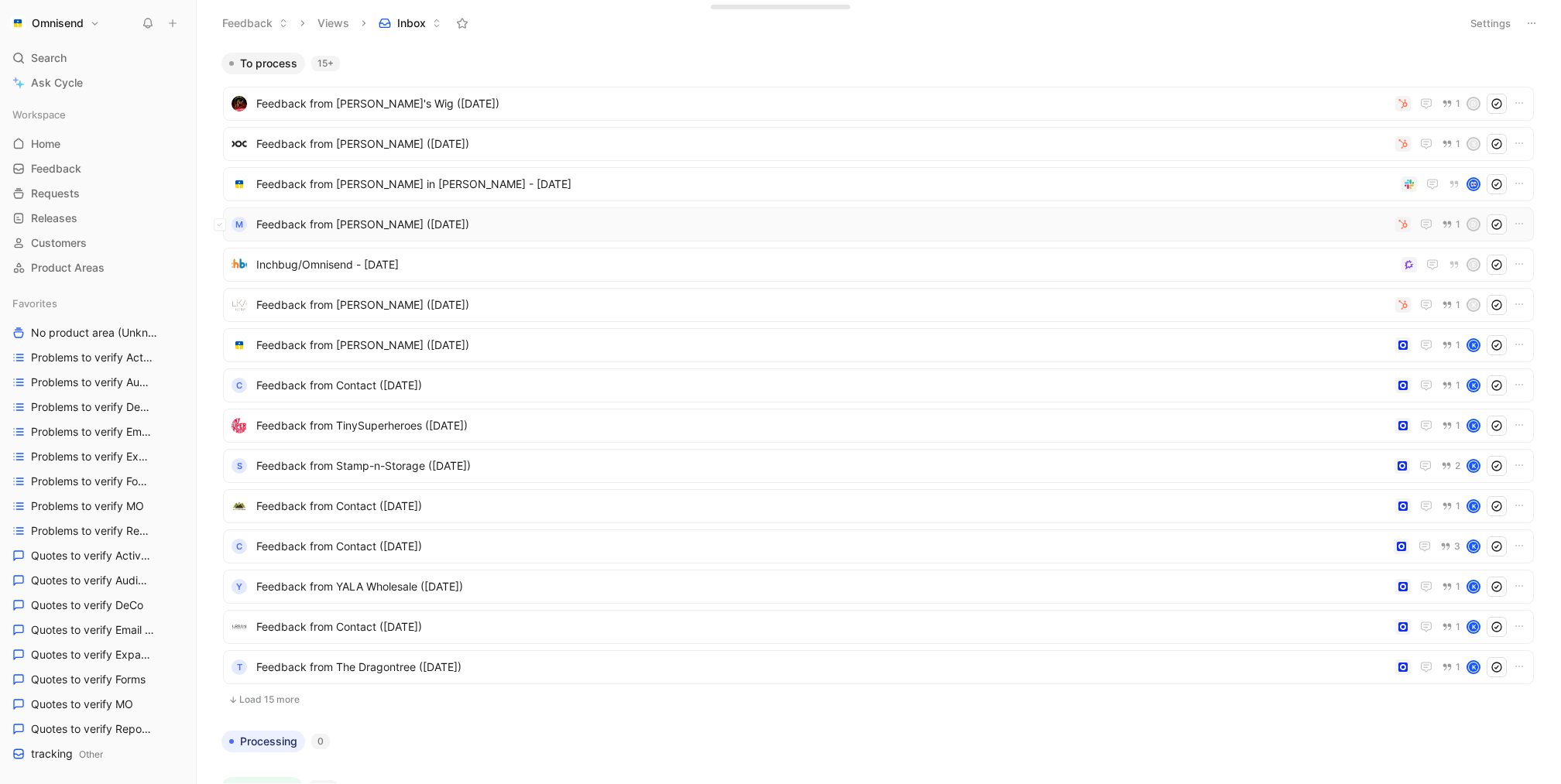
click at [507, 221] on span "Feedback from Jack lubin (Aug 19, 2025)" at bounding box center [823, 225] width 1133 height 19
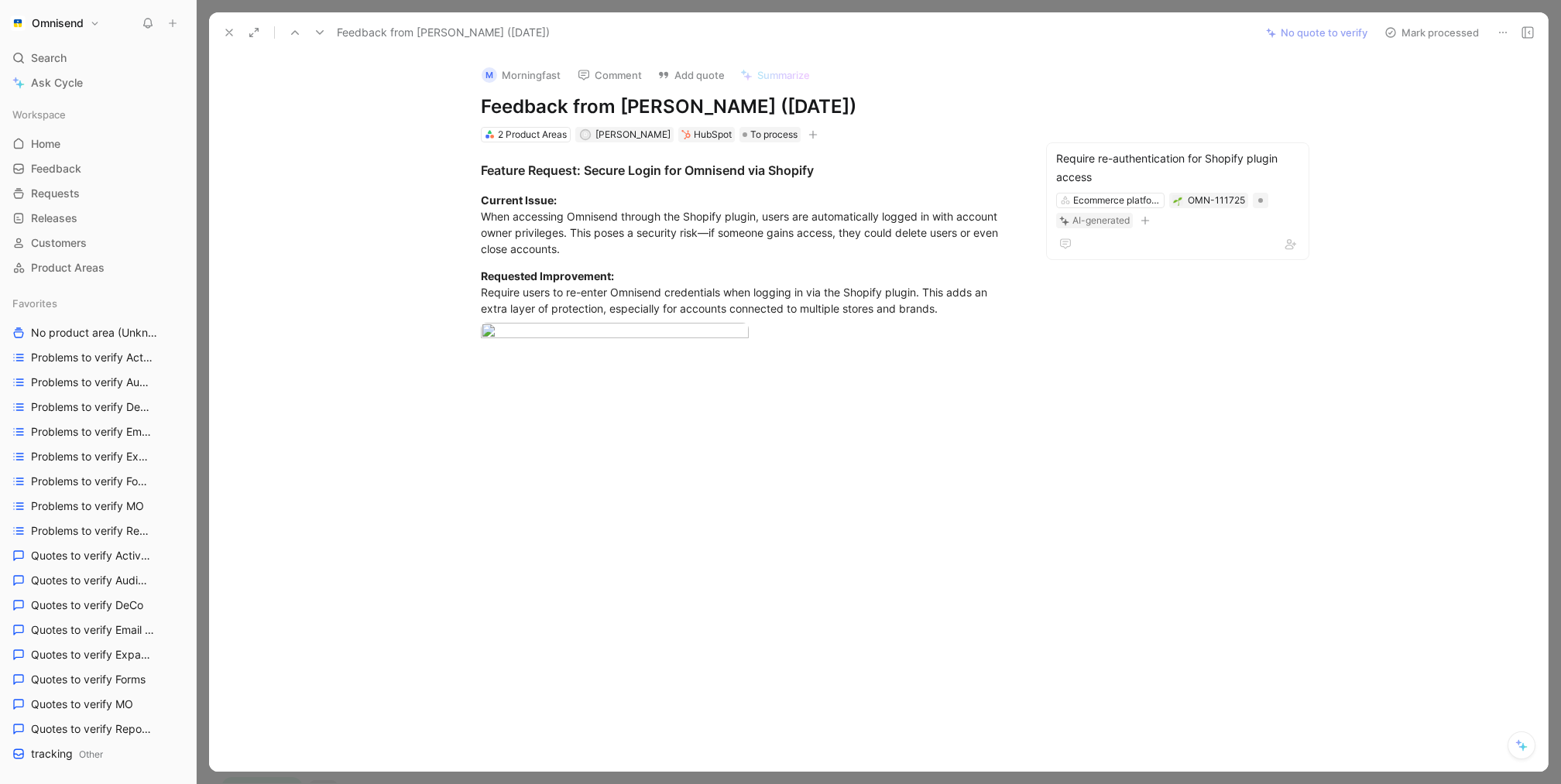
click at [536, 72] on button "M Morningfast" at bounding box center [520, 75] width 93 height 23
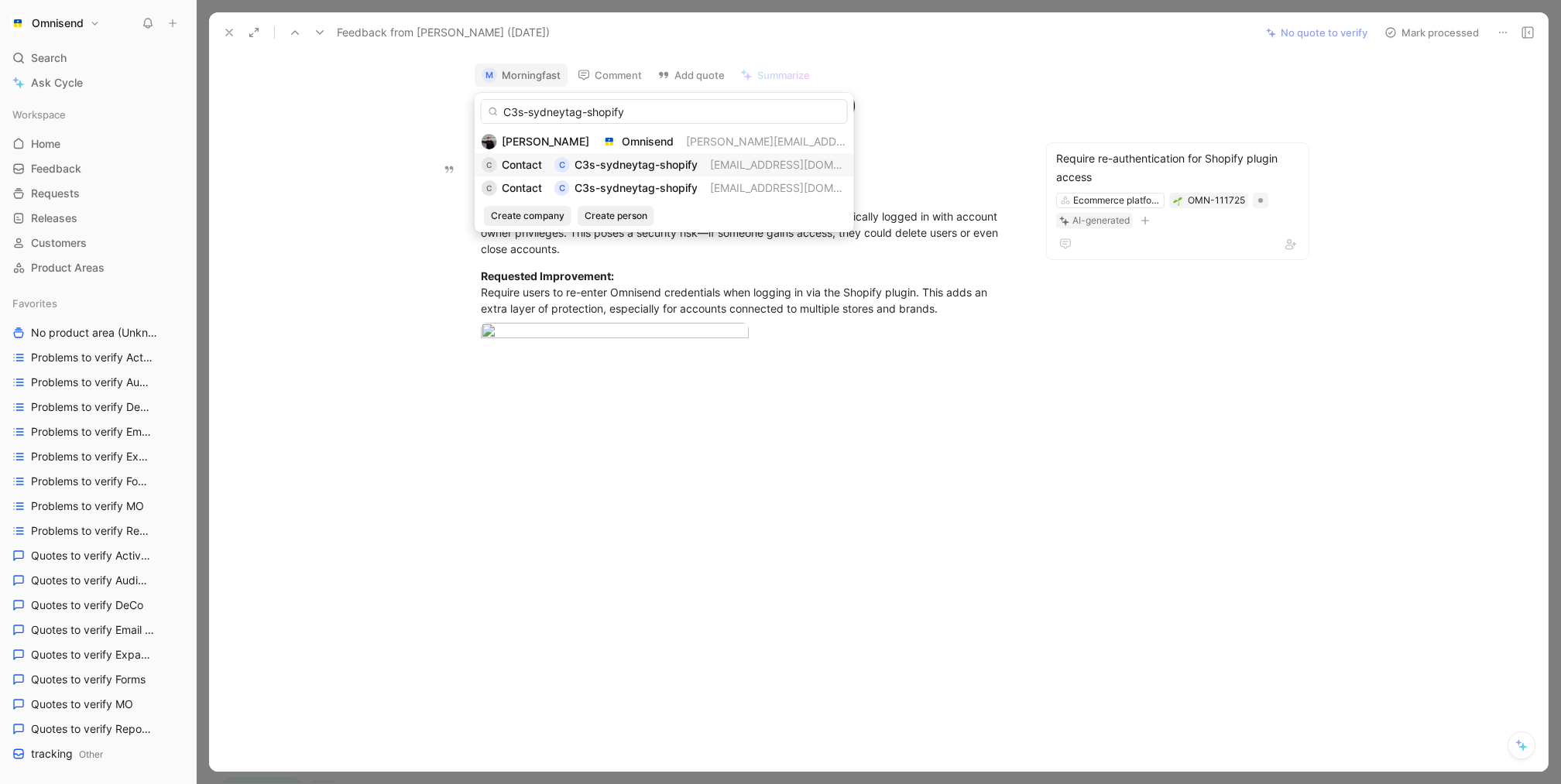
type input "C3s-sydneytag-shopify"
click at [549, 162] on div "C Contact C C3s-sydneytag-shopify contact@c3s-sydneytag-shopify.com" at bounding box center [664, 165] width 365 height 19
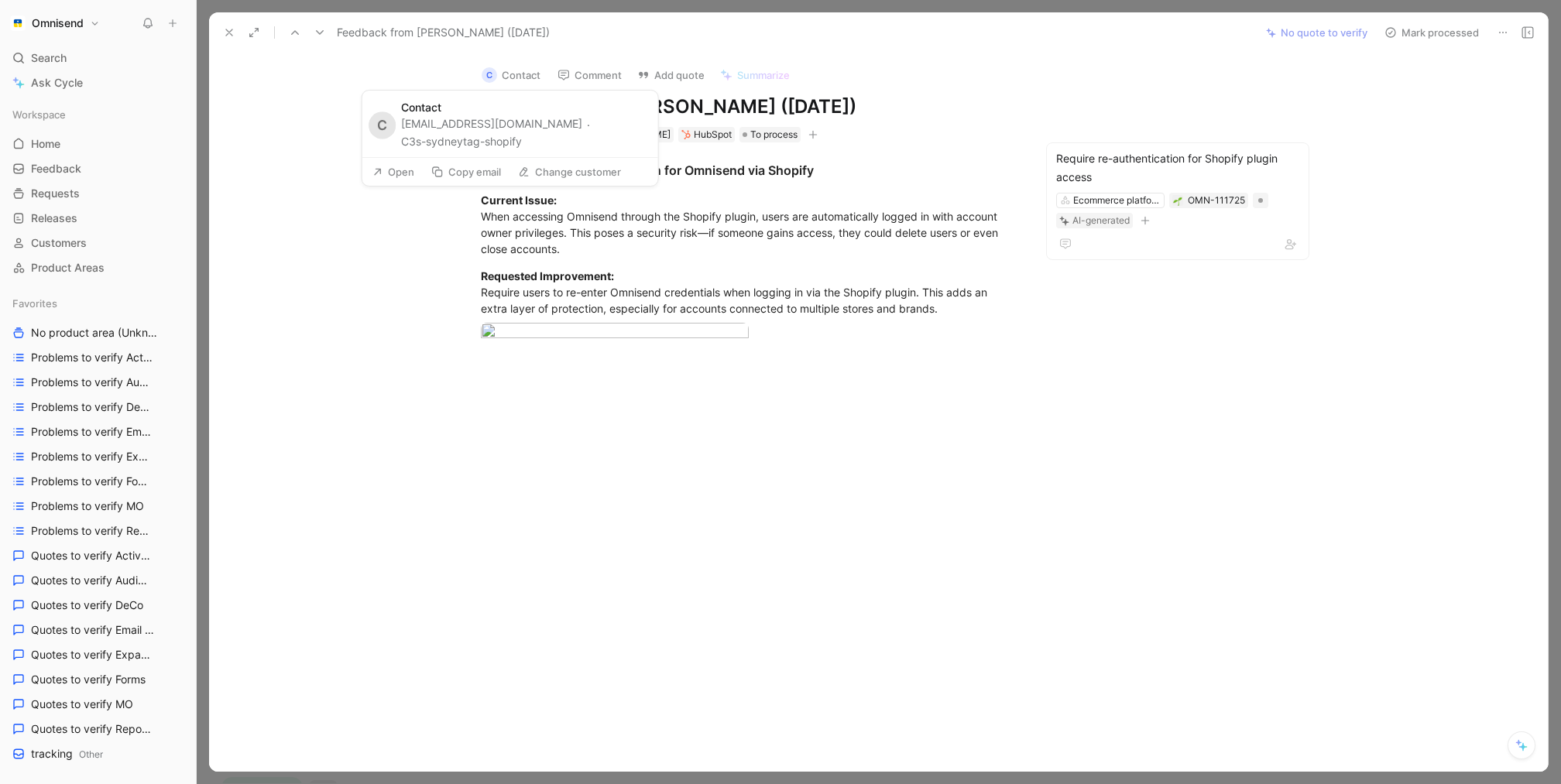
click at [498, 139] on button "C3s-sydneytag-shopify" at bounding box center [462, 142] width 121 height 19
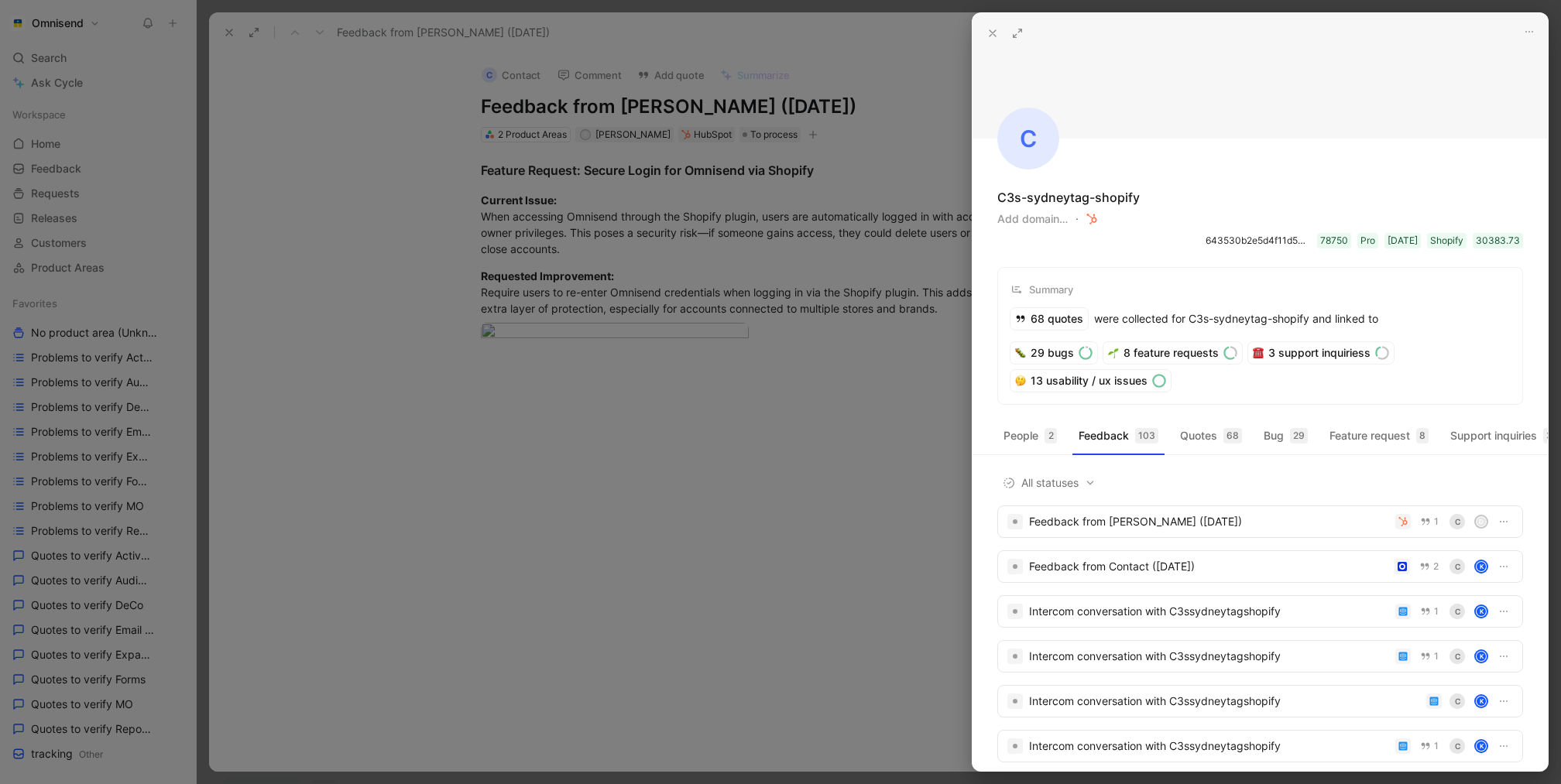
click at [855, 505] on div at bounding box center [780, 392] width 1561 height 784
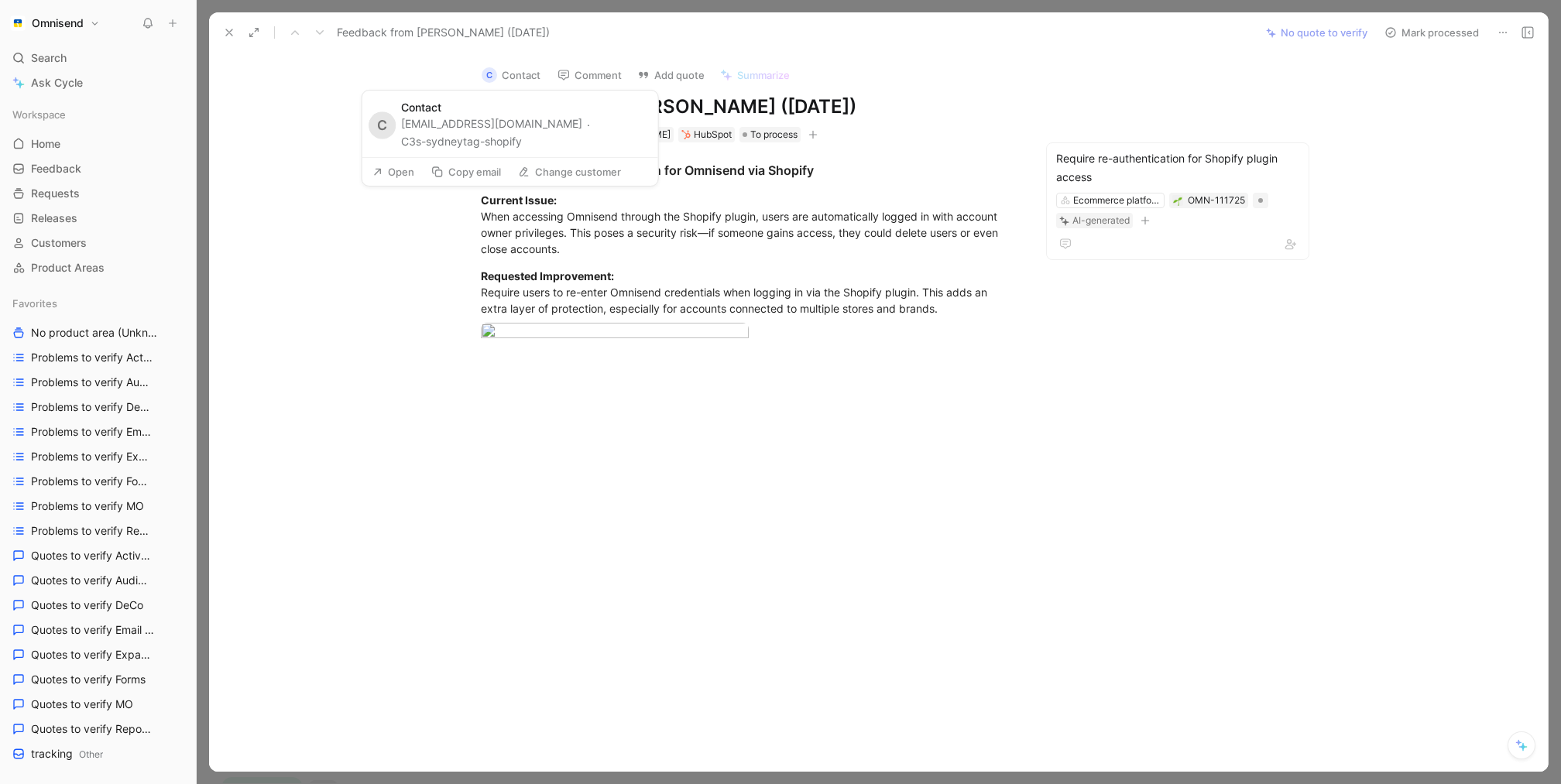
click at [511, 139] on button "C3s-sydneytag-shopify" at bounding box center [462, 142] width 121 height 19
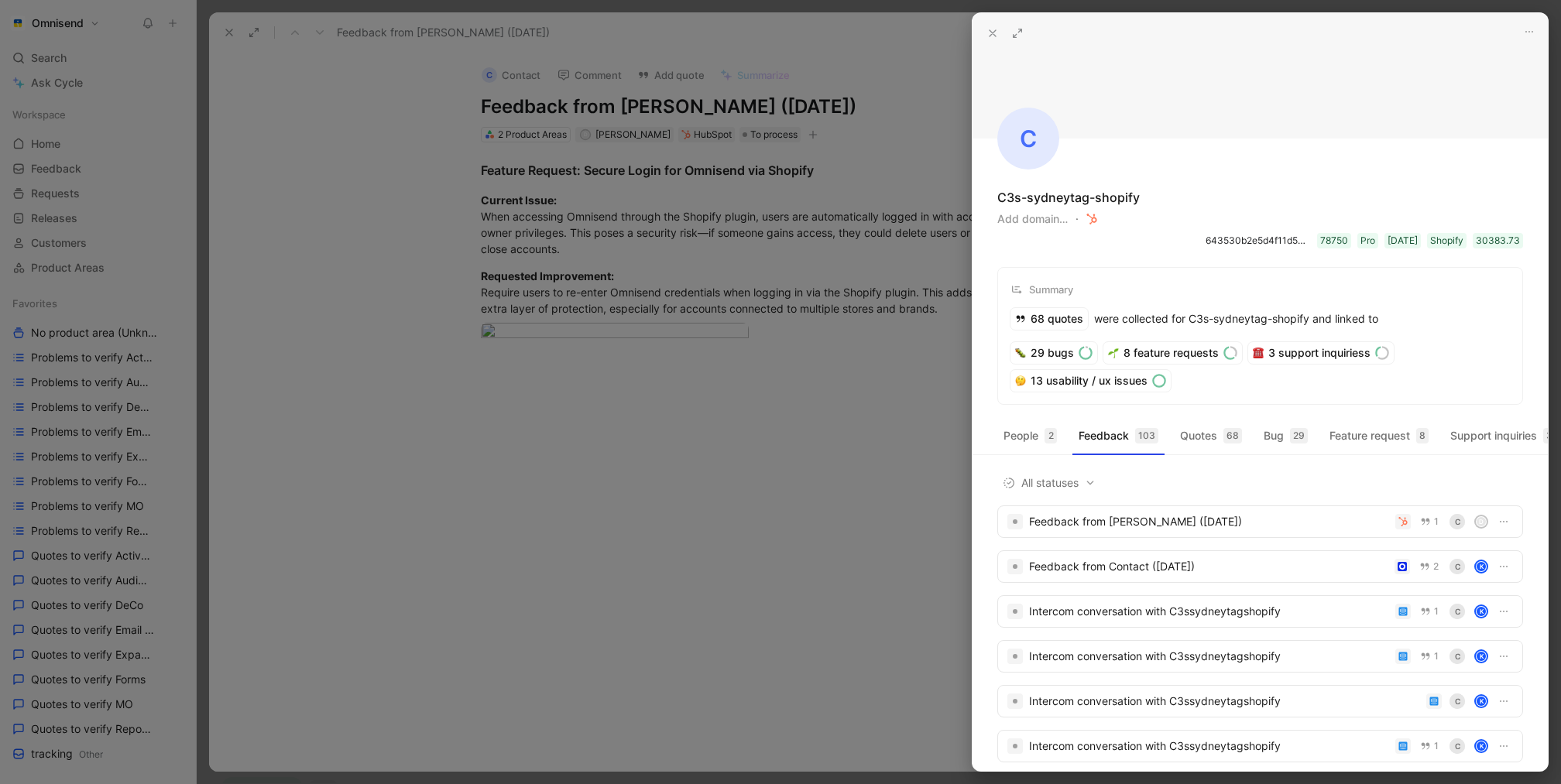
click at [337, 386] on div at bounding box center [780, 392] width 1561 height 784
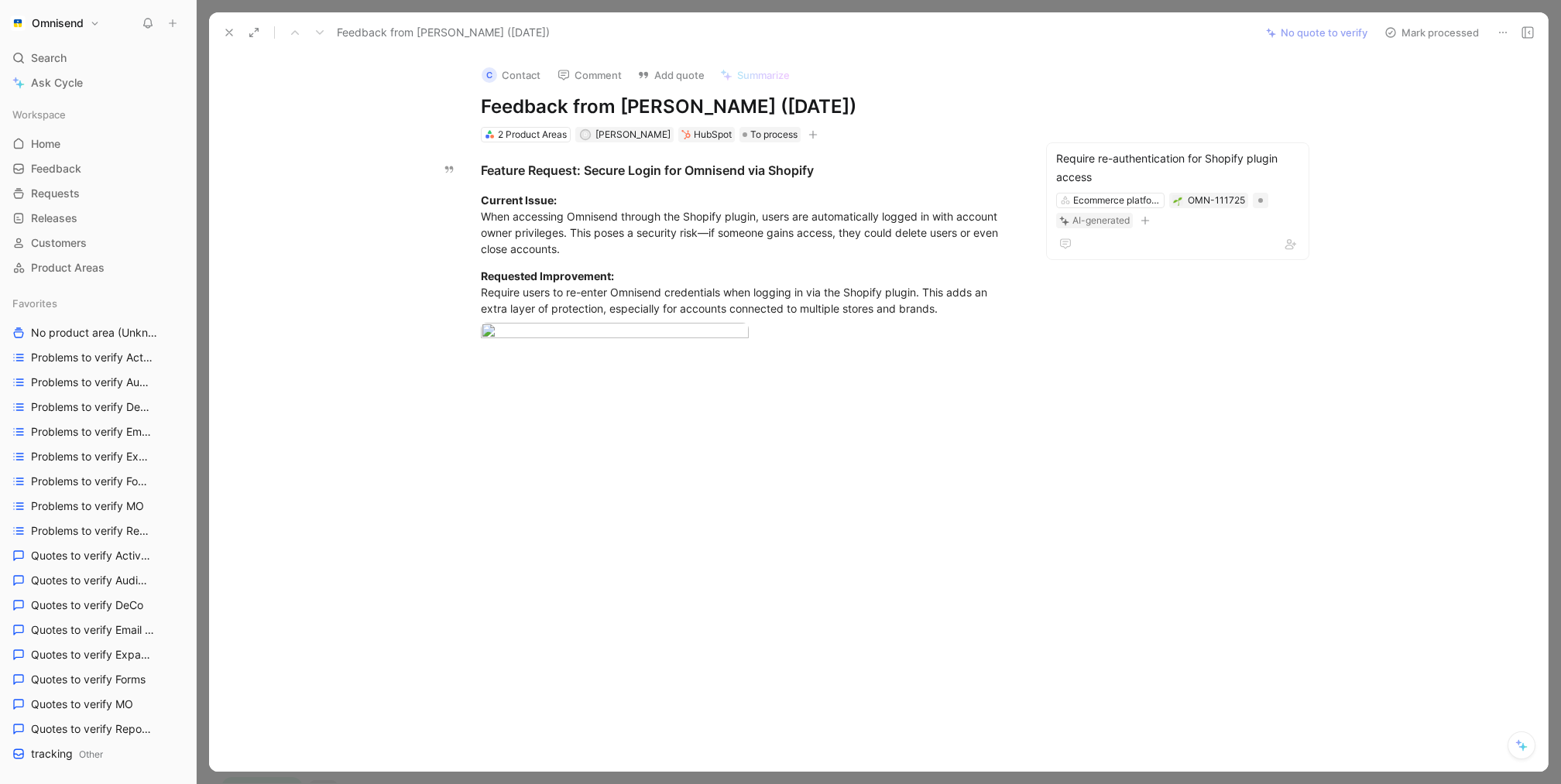
click at [224, 28] on icon at bounding box center [229, 32] width 13 height 13
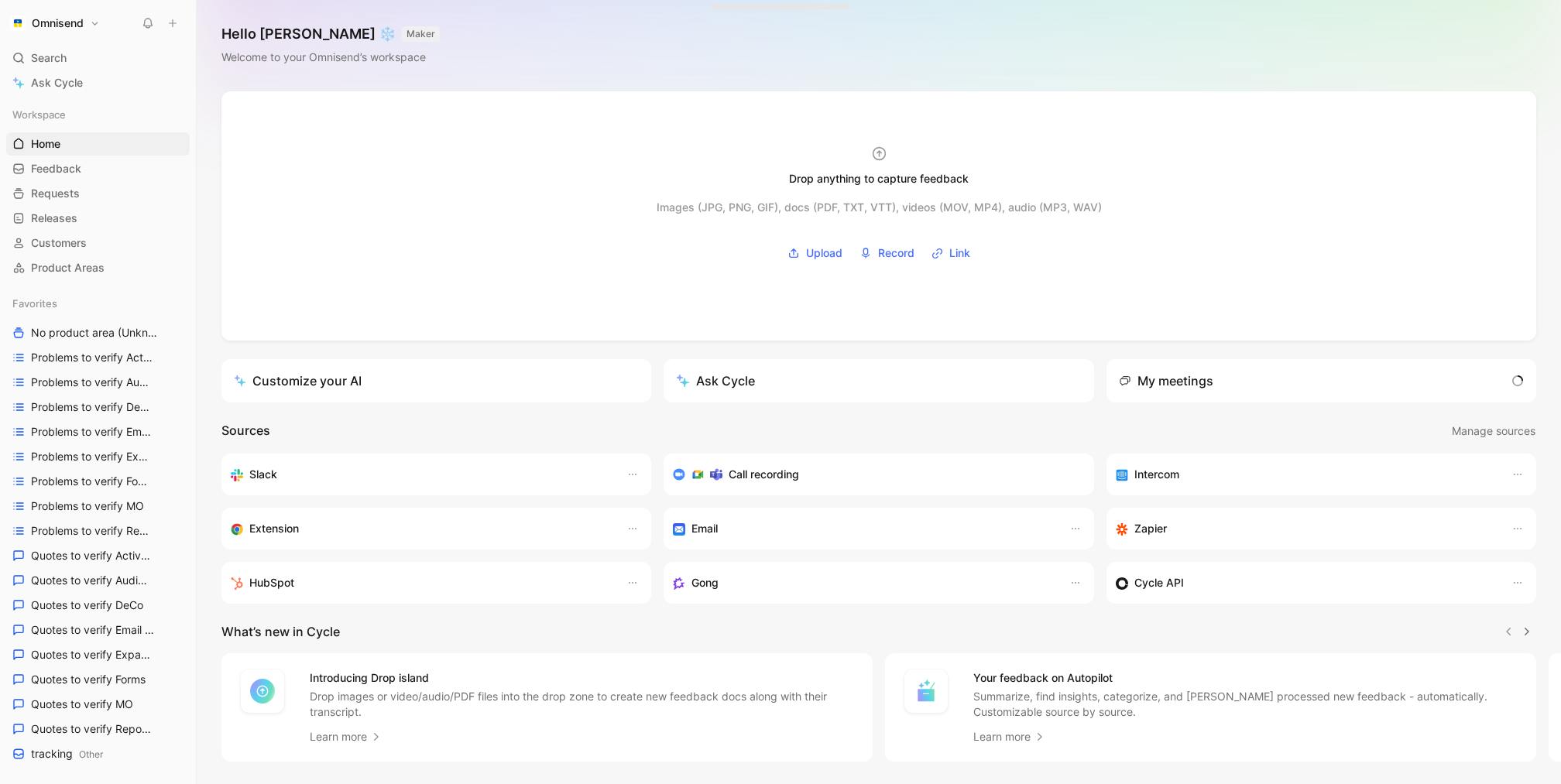
click at [60, 53] on span "Search" at bounding box center [49, 58] width 36 height 19
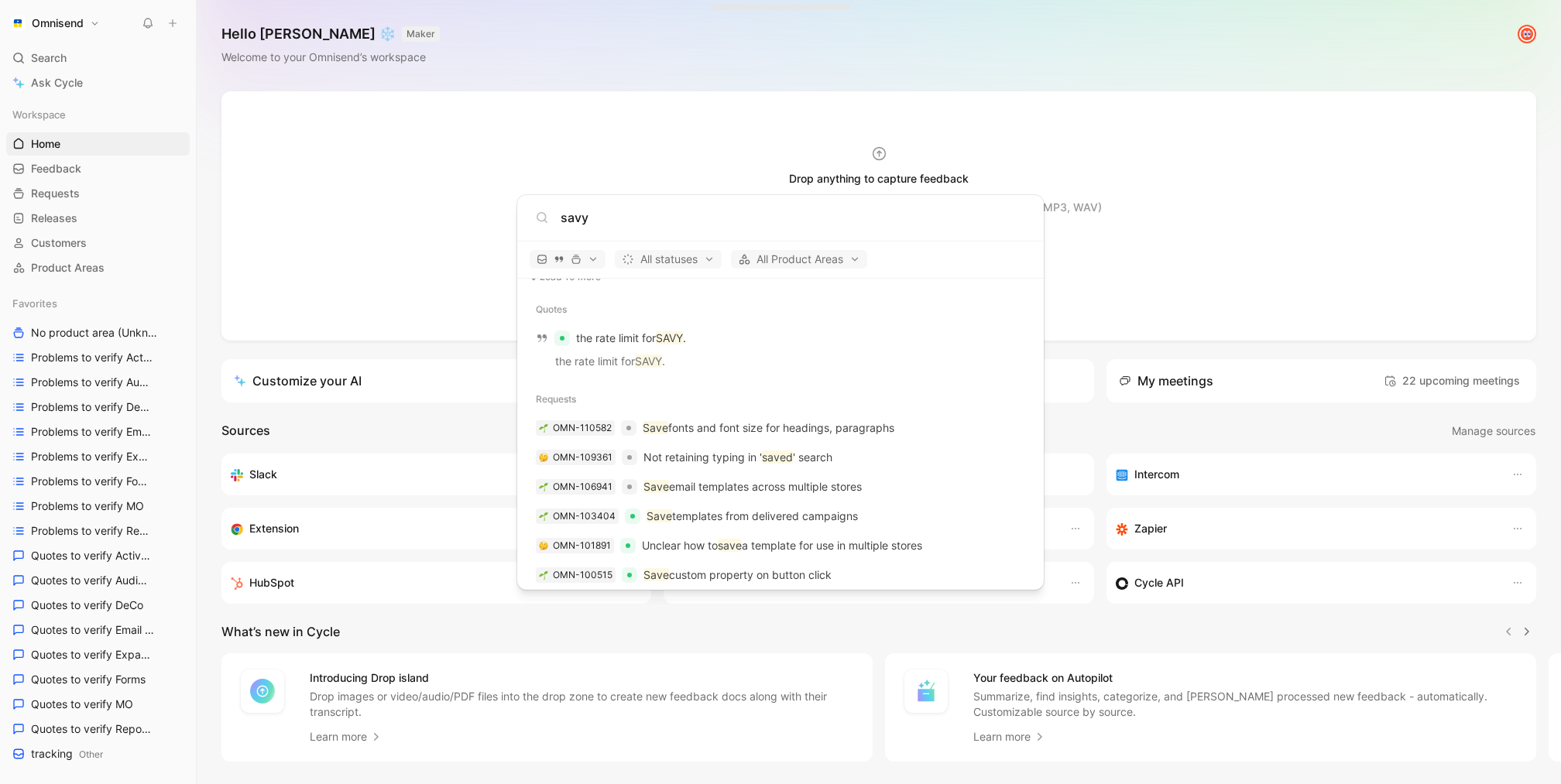
scroll to position [1591, 0]
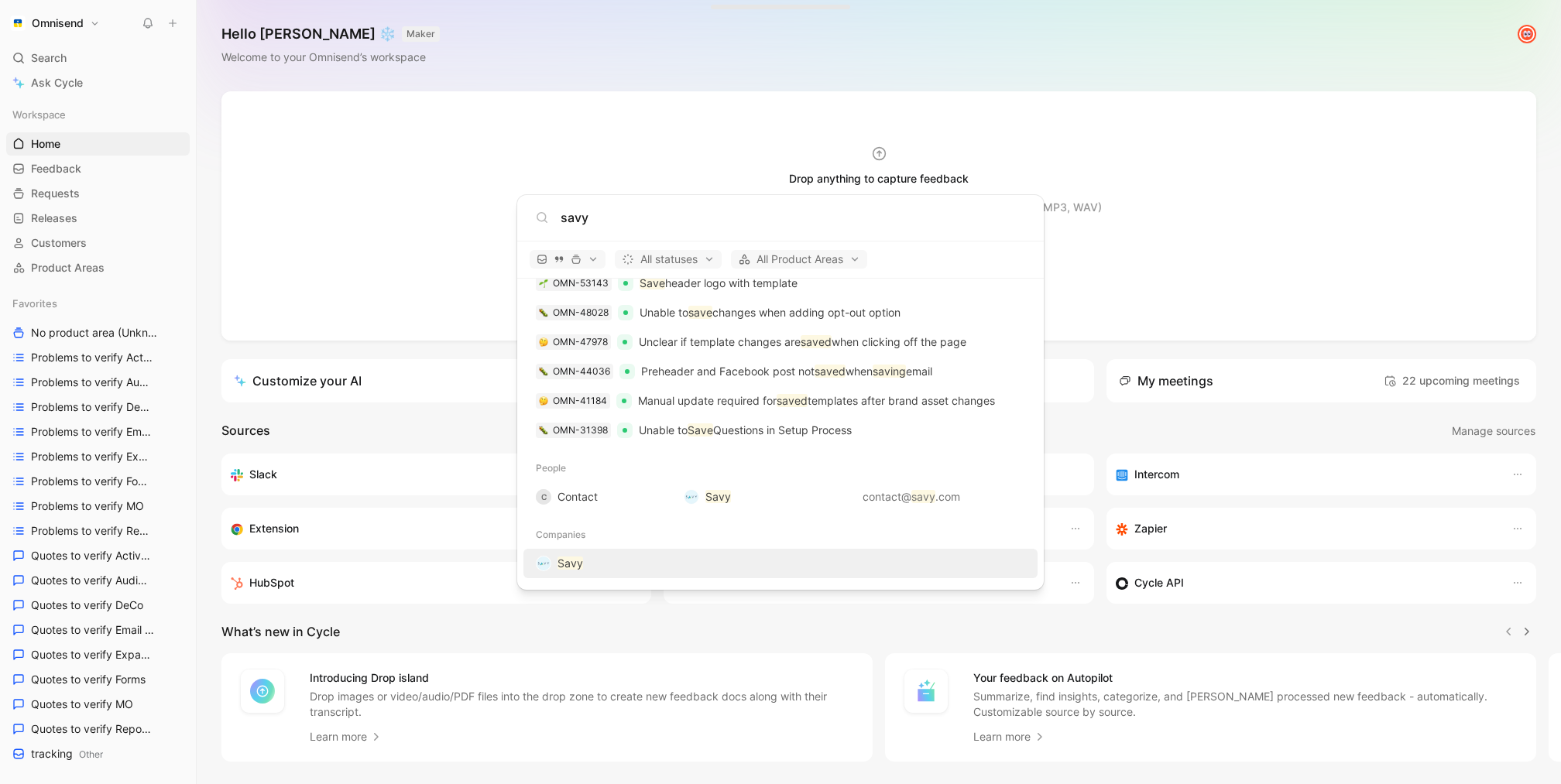
type input "savy"
click at [569, 562] on mark "Savy" at bounding box center [571, 563] width 26 height 13
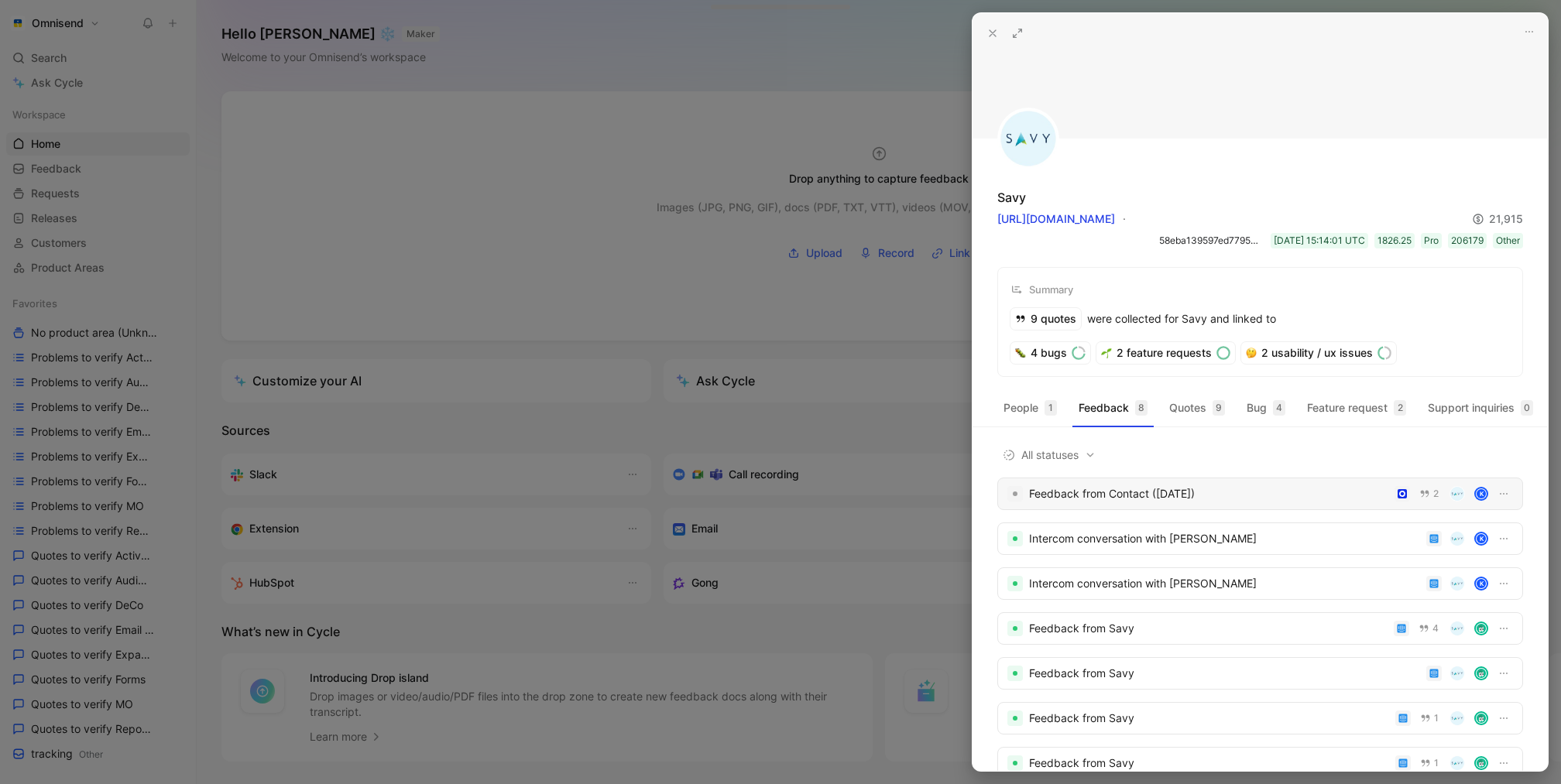
click at [1257, 491] on div "Feedback from Contact ([DATE])" at bounding box center [1209, 494] width 359 height 19
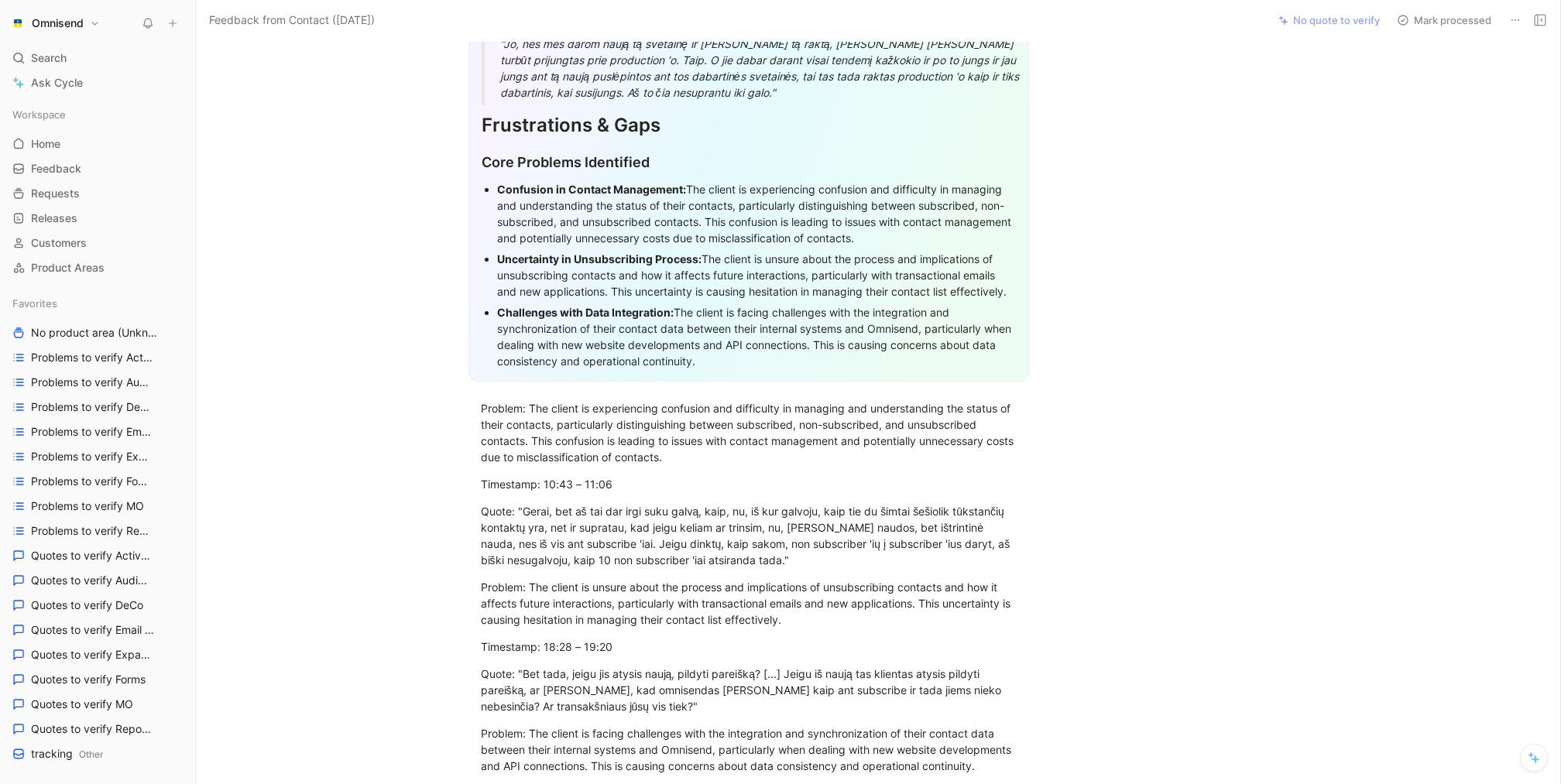
scroll to position [49, 0]
